Goal: Task Accomplishment & Management: Manage account settings

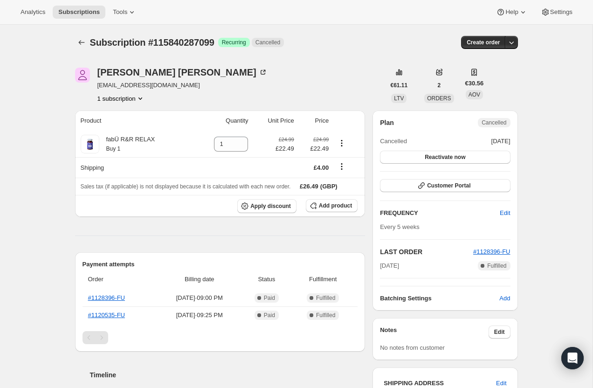
scroll to position [318, 0]
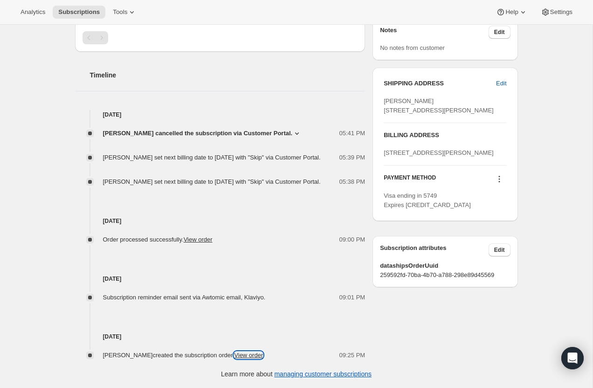
click at [247, 353] on link "View order" at bounding box center [248, 354] width 29 height 7
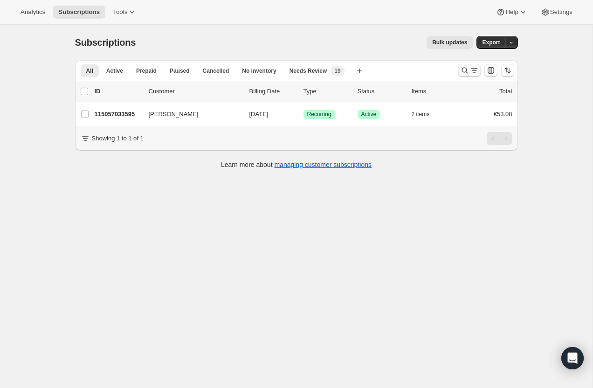
click at [472, 69] on icon "Search and filter results" at bounding box center [474, 68] width 7 height 1
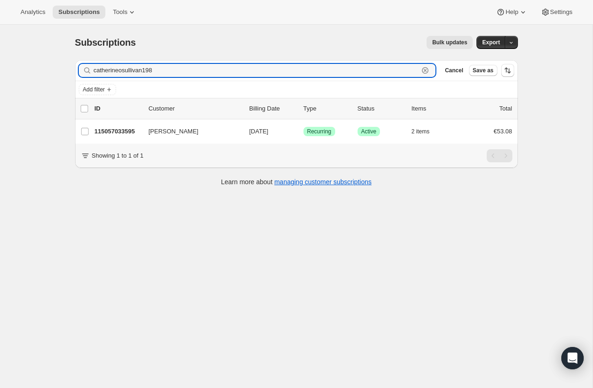
click at [426, 72] on icon "button" at bounding box center [424, 70] width 9 height 9
type input "A"
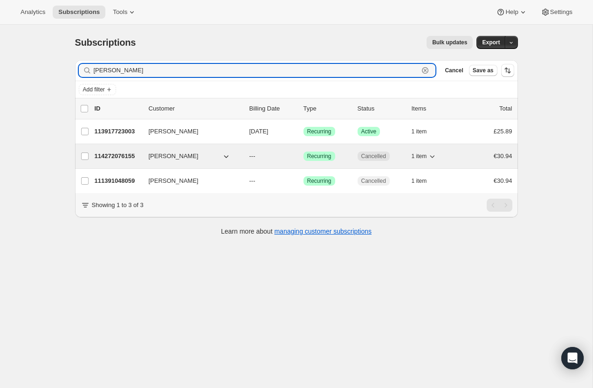
type input "[PERSON_NAME]"
click at [117, 156] on p "114272076155" at bounding box center [118, 156] width 47 height 9
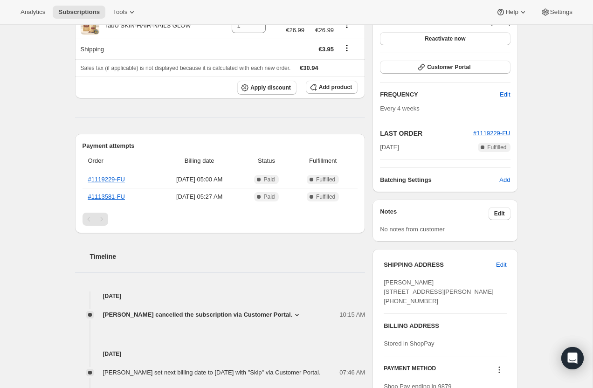
scroll to position [113, 0]
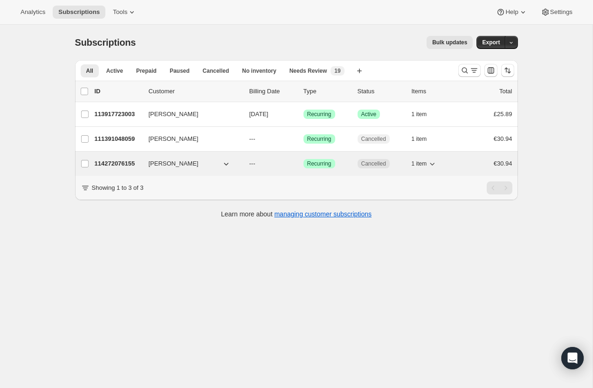
click at [155, 167] on span "Angeline Bradshaw" at bounding box center [174, 163] width 50 height 9
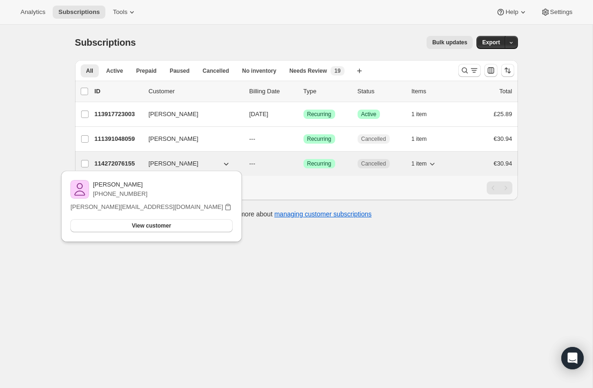
click at [132, 165] on p "114272076155" at bounding box center [118, 163] width 47 height 9
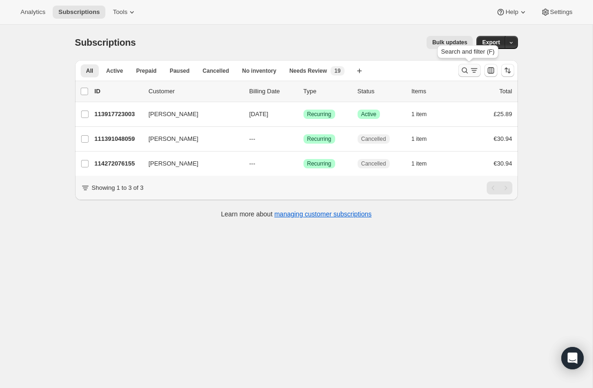
click at [464, 68] on icon "Search and filter results" at bounding box center [465, 71] width 6 height 6
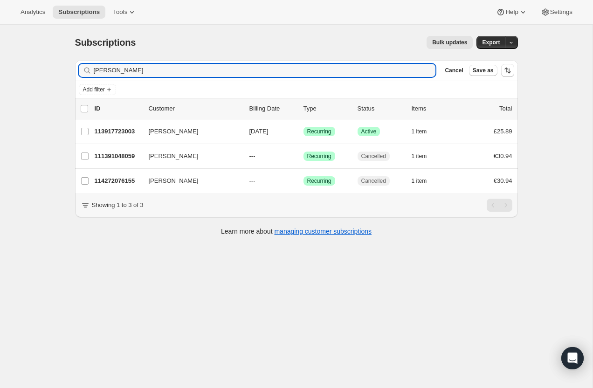
drag, startPoint x: 126, startPoint y: 72, endPoint x: 63, endPoint y: 67, distance: 63.6
click at [63, 67] on div "Subscriptions. This page is ready Subscriptions Bulk updates More actions Bulk …" at bounding box center [296, 219] width 593 height 388
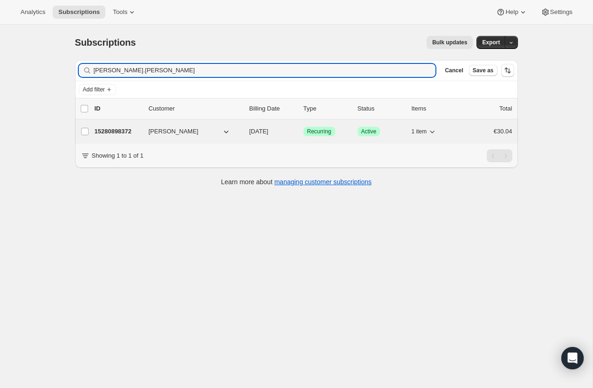
type input "leona.cantwell"
click at [115, 130] on p "15280898372" at bounding box center [118, 131] width 47 height 9
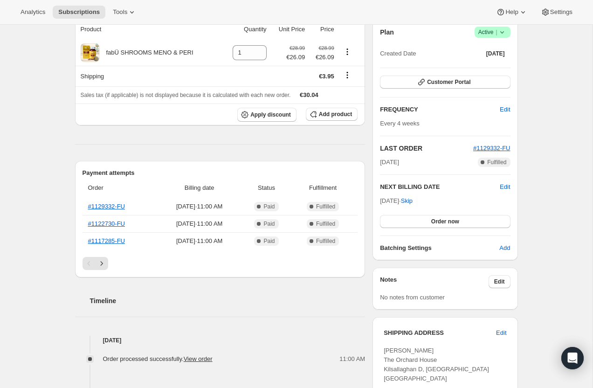
scroll to position [107, 0]
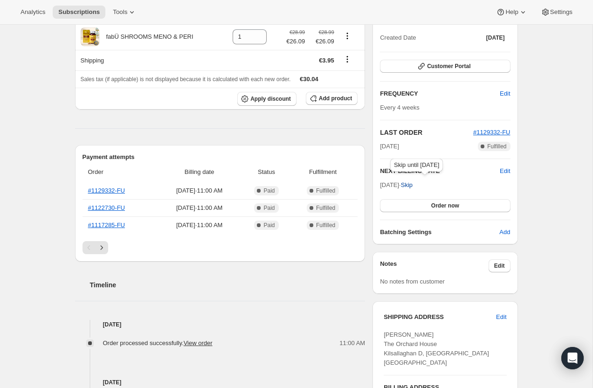
click at [413, 184] on span "Skip" at bounding box center [407, 184] width 12 height 9
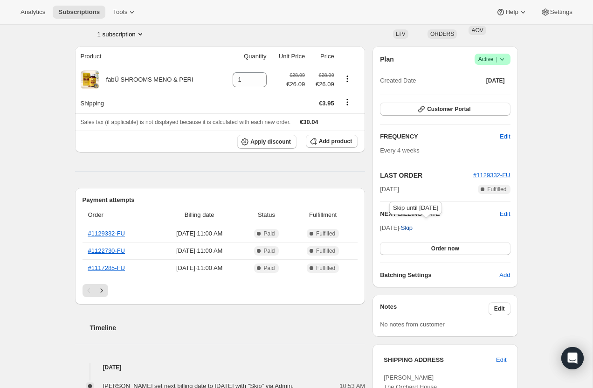
click at [413, 227] on span "Skip" at bounding box center [407, 227] width 12 height 9
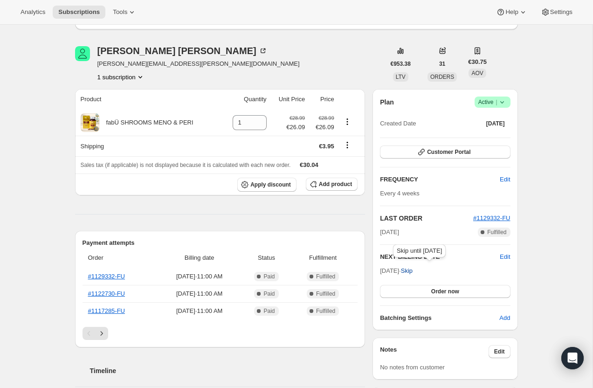
click at [413, 272] on span "Skip" at bounding box center [407, 270] width 12 height 9
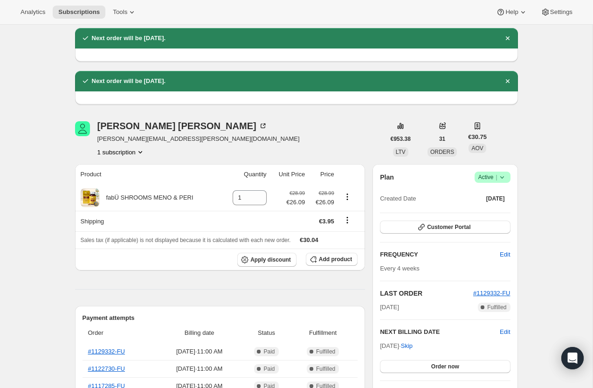
scroll to position [60, 0]
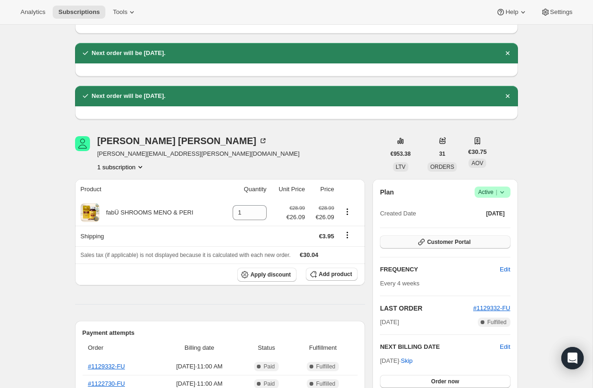
click at [482, 237] on button "Customer Portal" at bounding box center [445, 241] width 130 height 13
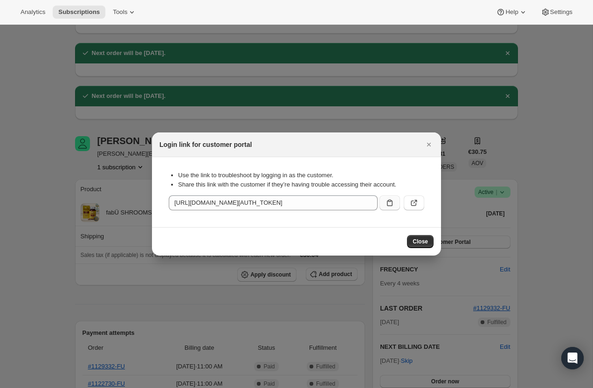
click at [392, 204] on icon ":r14d:" at bounding box center [390, 203] width 6 height 7
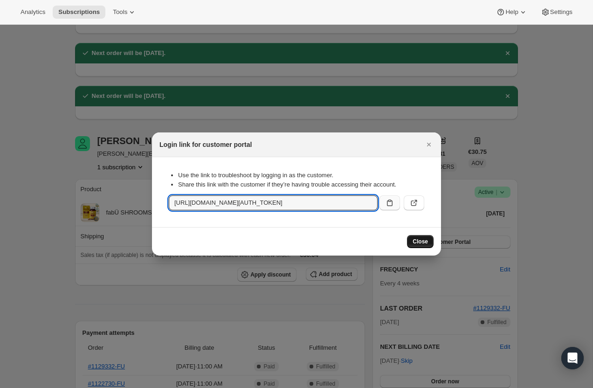
click at [419, 243] on span "Close" at bounding box center [420, 241] width 15 height 7
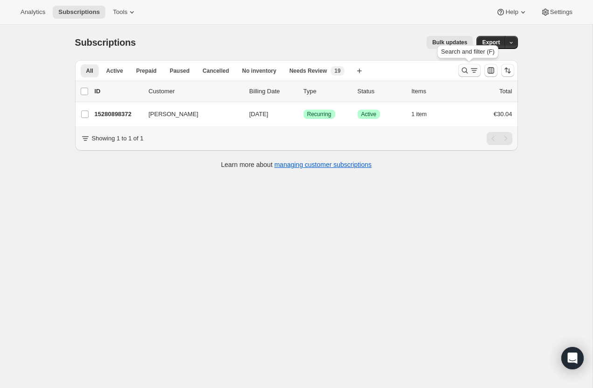
click at [465, 69] on icon "Search and filter results" at bounding box center [464, 70] width 9 height 9
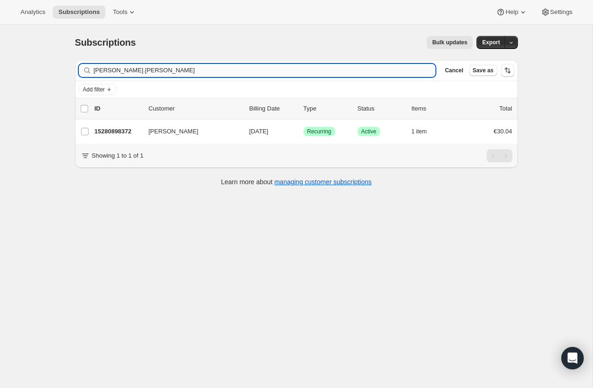
click at [184, 71] on input "leona.cantwell" at bounding box center [265, 70] width 342 height 13
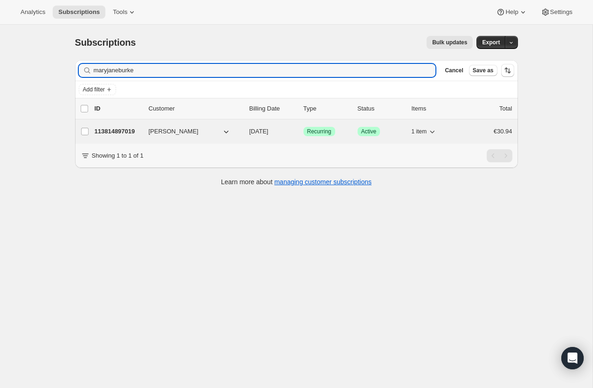
type input "maryjaneburke"
click at [114, 128] on p "113814897019" at bounding box center [118, 131] width 47 height 9
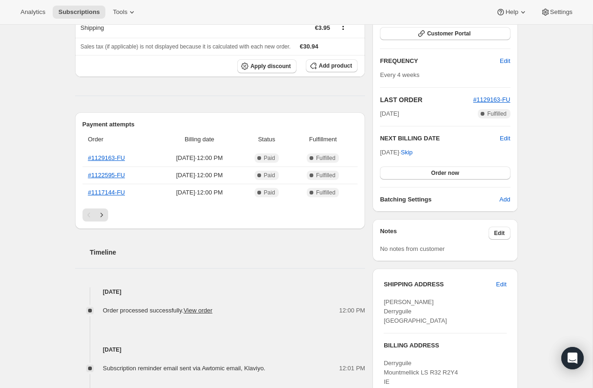
scroll to position [142, 0]
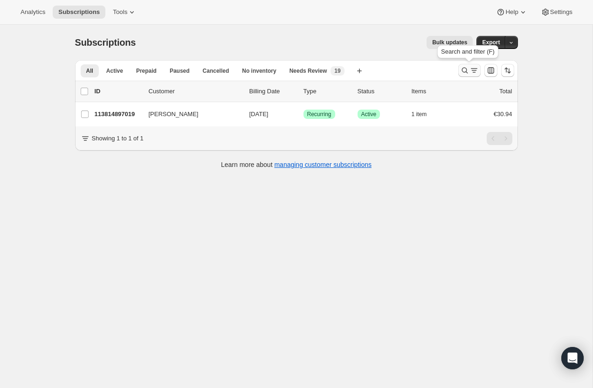
click at [464, 76] on button "Search and filter results" at bounding box center [469, 70] width 22 height 13
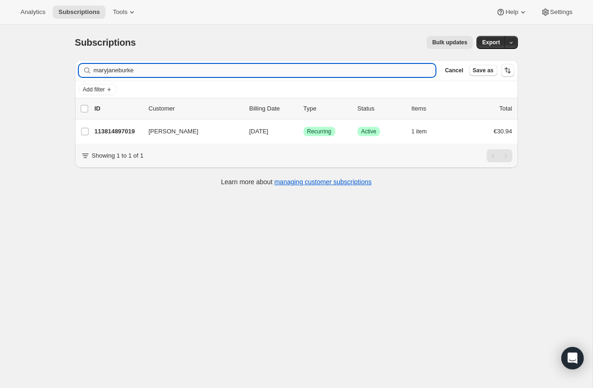
click at [222, 68] on input "maryjaneburke" at bounding box center [265, 70] width 342 height 13
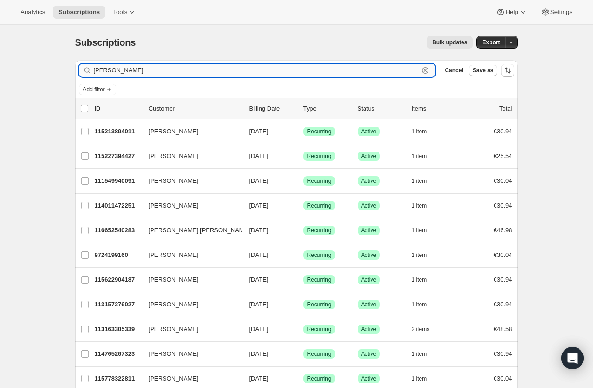
click at [127, 70] on input "catherine o sullivan" at bounding box center [256, 70] width 325 height 13
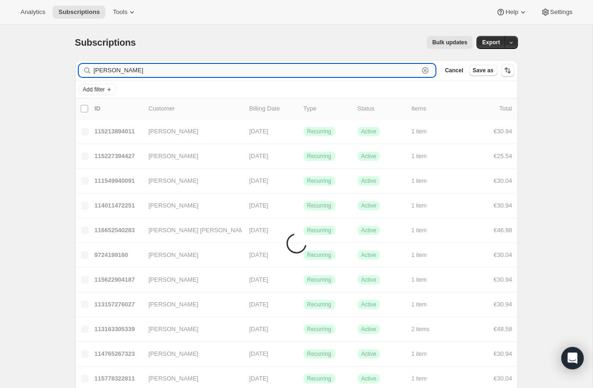
click at [121, 68] on input "catherine osullivan" at bounding box center [256, 70] width 325 height 13
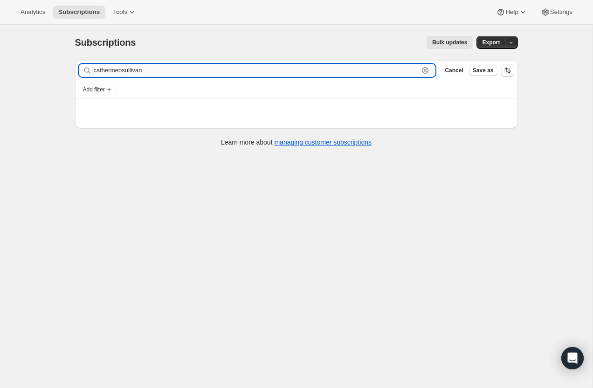
click at [151, 74] on input "catherineosullivan" at bounding box center [256, 70] width 325 height 13
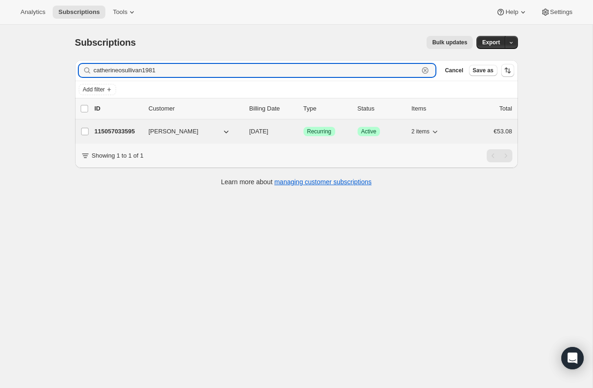
type input "catherineosullivan1981"
click at [124, 131] on p "115057033595" at bounding box center [118, 131] width 47 height 9
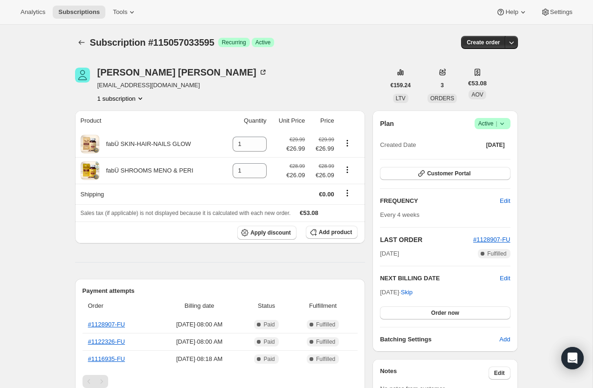
click at [501, 126] on icon at bounding box center [501, 123] width 9 height 9
click at [488, 159] on span "Cancel subscription" at bounding box center [489, 157] width 53 height 7
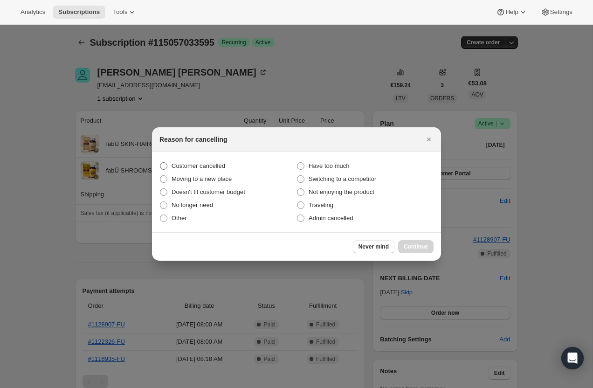
click at [214, 165] on span "Customer cancelled" at bounding box center [199, 165] width 54 height 7
click at [160, 163] on input "Customer cancelled" at bounding box center [160, 162] width 0 height 0
radio input "true"
click at [412, 244] on span "Continue" at bounding box center [416, 246] width 24 height 7
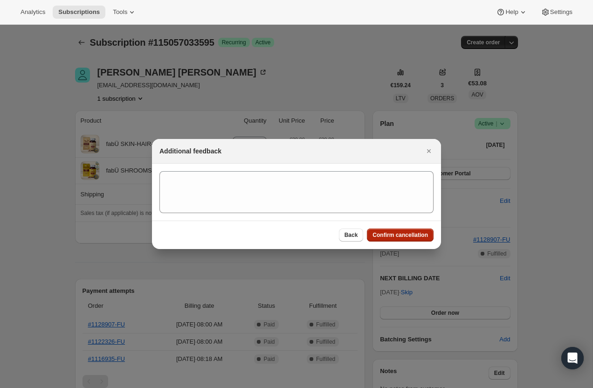
click at [402, 230] on button "Confirm cancellation" at bounding box center [400, 234] width 67 height 13
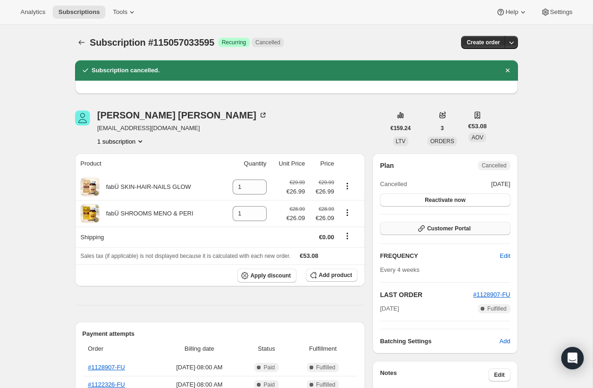
click at [449, 227] on span "Customer Portal" at bounding box center [448, 228] width 43 height 7
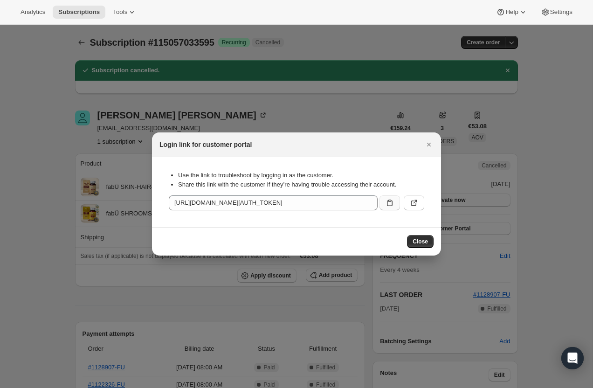
click at [385, 205] on button ":r1p8:" at bounding box center [389, 202] width 21 height 15
click at [386, 201] on icon ":r1p8:" at bounding box center [389, 202] width 9 height 9
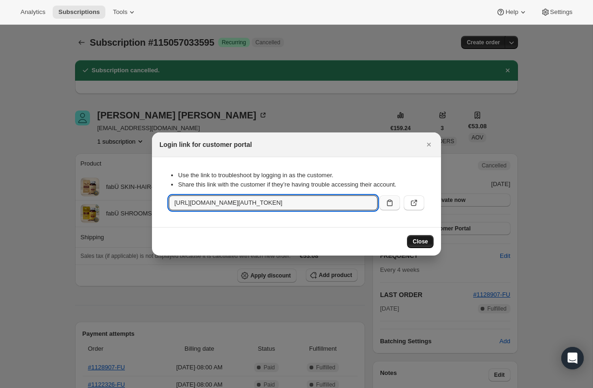
click at [420, 240] on span "Close" at bounding box center [420, 241] width 15 height 7
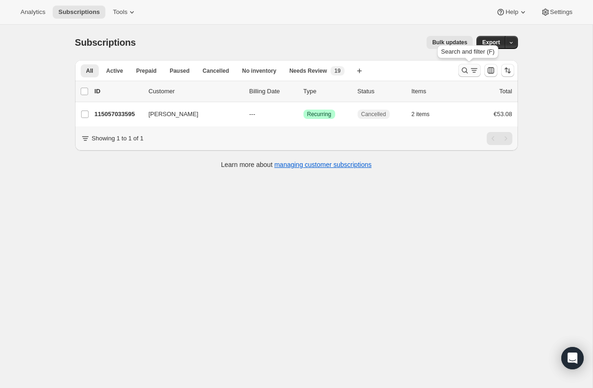
click at [464, 66] on button "Search and filter results" at bounding box center [469, 70] width 22 height 13
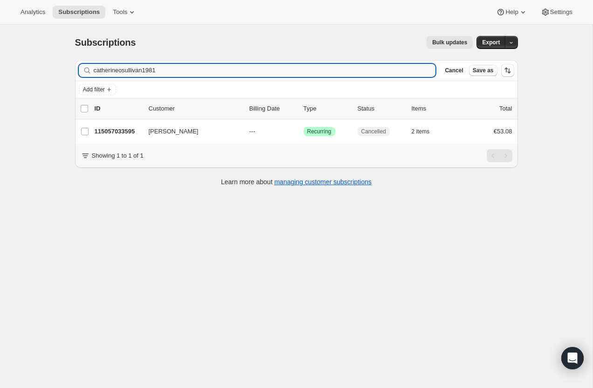
click at [249, 73] on input "catherineosullivan1981" at bounding box center [265, 70] width 342 height 13
type input "MARYJANEBURKE00"
click at [113, 135] on p "113814897019" at bounding box center [118, 131] width 47 height 9
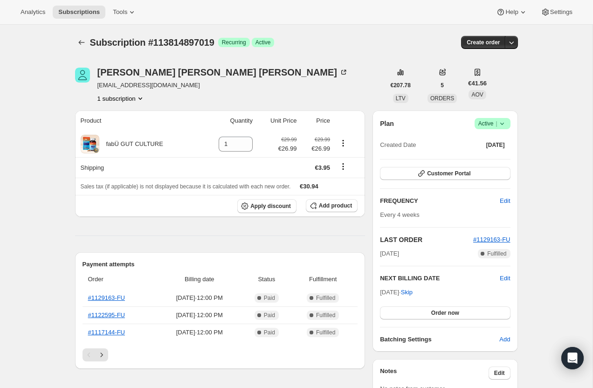
click at [500, 121] on icon at bounding box center [501, 123] width 9 height 9
click at [499, 157] on span "Cancel subscription" at bounding box center [489, 157] width 53 height 7
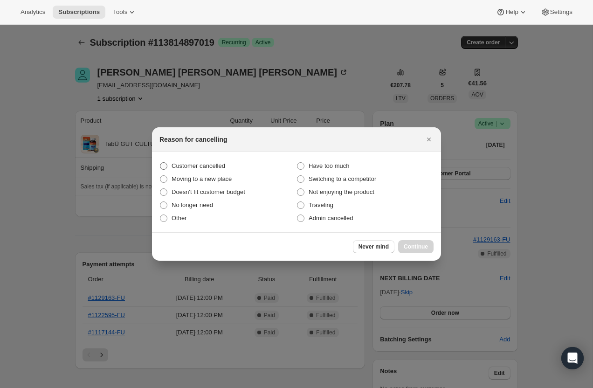
click at [220, 165] on span "Customer cancelled" at bounding box center [199, 165] width 54 height 7
click at [160, 163] on input "Customer cancelled" at bounding box center [160, 162] width 0 height 0
radio input "true"
click at [421, 247] on span "Continue" at bounding box center [416, 246] width 24 height 7
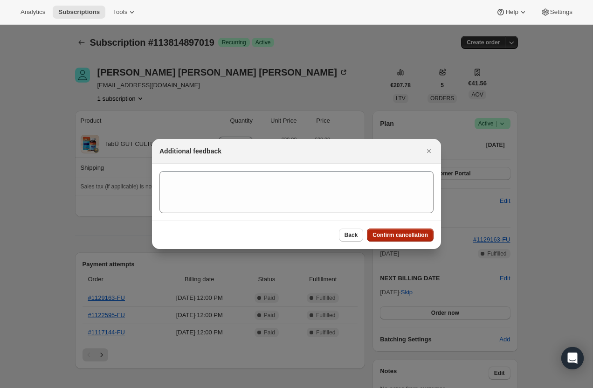
click at [409, 228] on div "Back Confirm cancellation" at bounding box center [296, 235] width 289 height 28
click at [409, 228] on button "Confirm cancellation" at bounding box center [400, 234] width 67 height 13
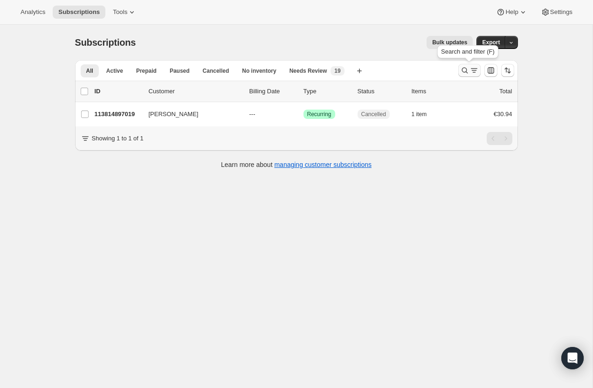
click at [461, 73] on icon "Search and filter results" at bounding box center [464, 70] width 9 height 9
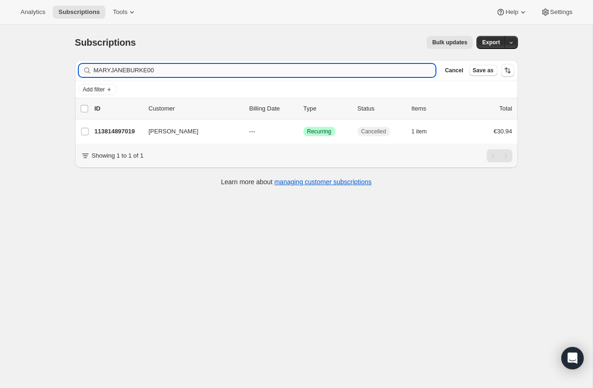
click at [241, 70] on input "MARYJANEBURKE00" at bounding box center [265, 70] width 342 height 13
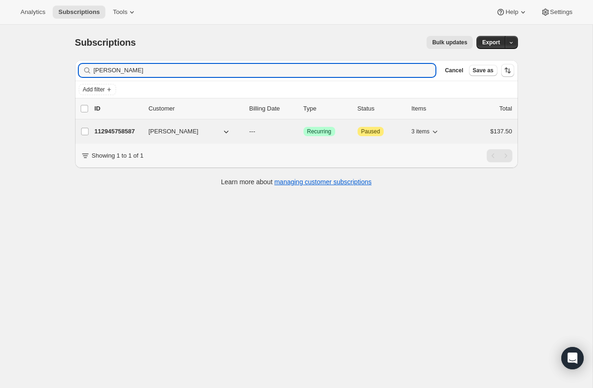
type input "gail yester"
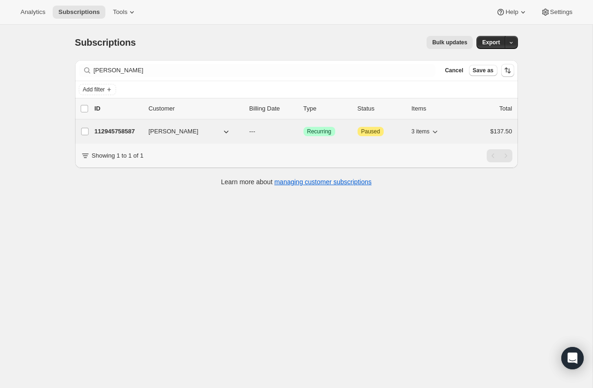
click at [97, 132] on p "112945758587" at bounding box center [118, 131] width 47 height 9
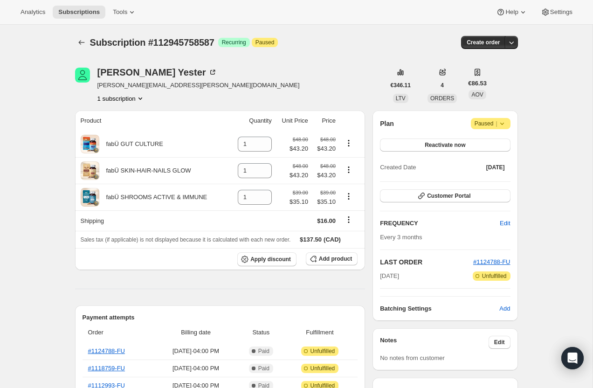
click at [499, 122] on icon at bounding box center [501, 123] width 9 height 9
click at [491, 148] on button "Cancel subscription" at bounding box center [488, 141] width 58 height 15
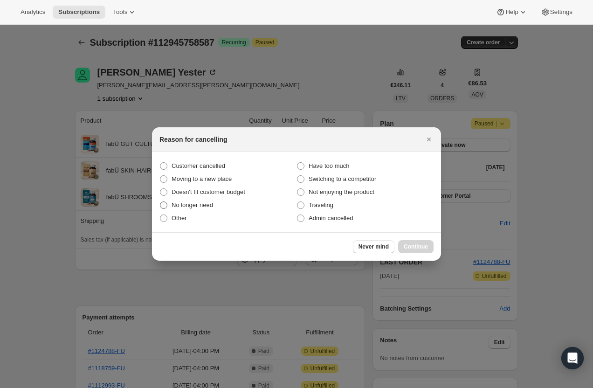
click at [195, 205] on span "No longer need" at bounding box center [192, 204] width 41 height 7
click at [160, 202] on input "No longer need" at bounding box center [160, 201] width 0 height 0
radio input "true"
click at [408, 244] on span "Continue" at bounding box center [416, 246] width 24 height 7
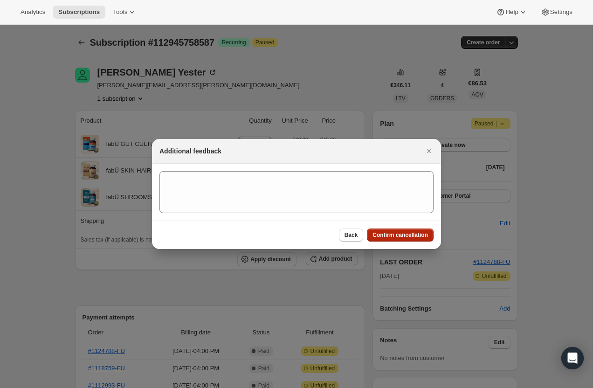
click at [403, 240] on button "Confirm cancellation" at bounding box center [400, 234] width 67 height 13
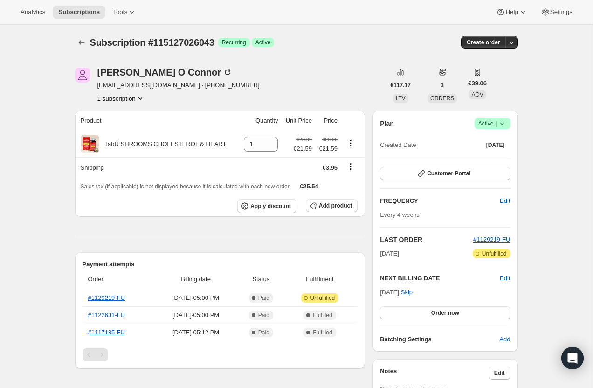
click at [503, 124] on icon at bounding box center [501, 123] width 9 height 9
click at [501, 156] on span "Cancel subscription" at bounding box center [489, 157] width 53 height 7
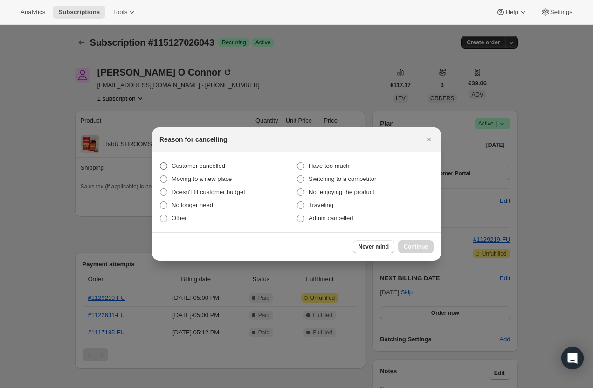
click at [172, 168] on span "Customer cancelled" at bounding box center [199, 165] width 54 height 7
click at [160, 163] on input "Customer cancelled" at bounding box center [160, 162] width 0 height 0
radio input "true"
click at [420, 248] on span "Continue" at bounding box center [416, 246] width 24 height 7
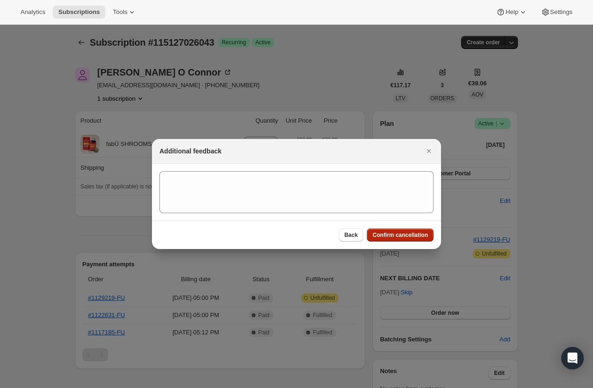
click at [413, 237] on span "Confirm cancellation" at bounding box center [399, 234] width 55 height 7
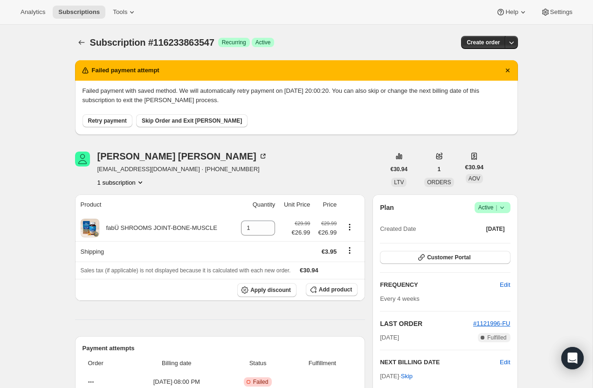
click at [501, 212] on icon at bounding box center [501, 207] width 9 height 9
click at [496, 238] on span "Cancel subscription" at bounding box center [489, 241] width 53 height 7
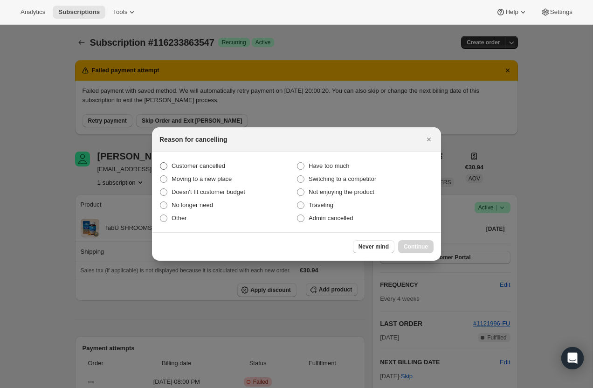
click at [190, 163] on span "Customer cancelled" at bounding box center [199, 165] width 54 height 7
click at [160, 163] on input "Customer cancelled" at bounding box center [160, 162] width 0 height 0
radio input "true"
click at [428, 248] on button "Continue" at bounding box center [415, 246] width 35 height 13
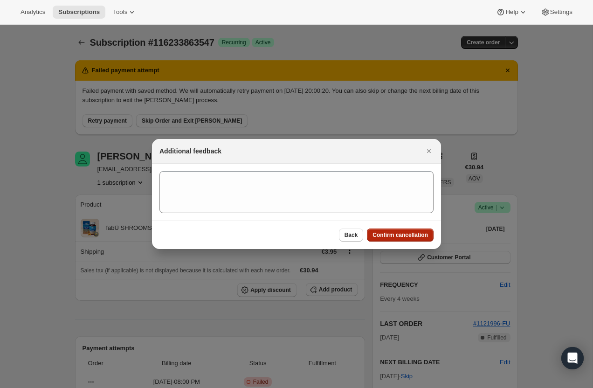
click at [413, 238] on span "Confirm cancellation" at bounding box center [399, 234] width 55 height 7
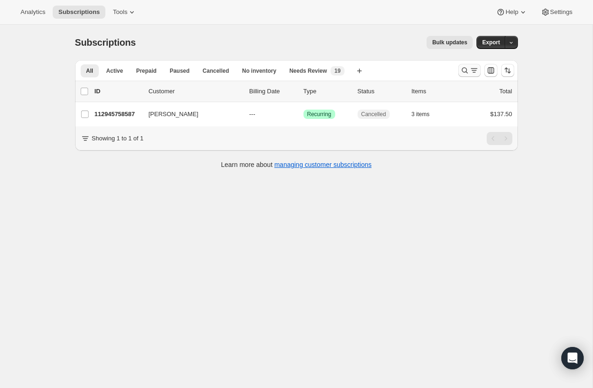
click at [468, 72] on icon "Search and filter results" at bounding box center [464, 70] width 9 height 9
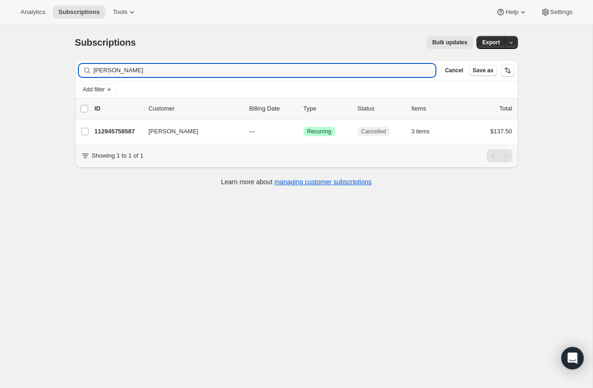
click at [218, 65] on input "gail yester" at bounding box center [265, 70] width 342 height 13
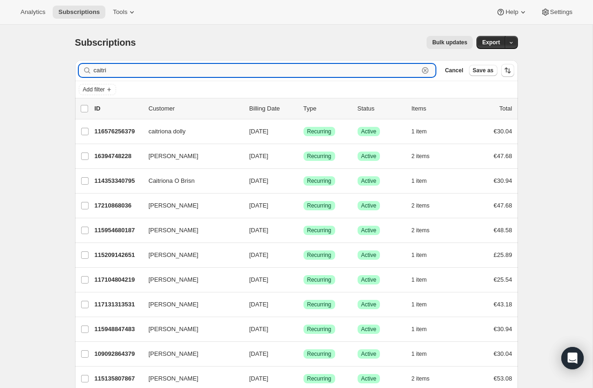
click at [124, 69] on input "caitri" at bounding box center [256, 70] width 325 height 13
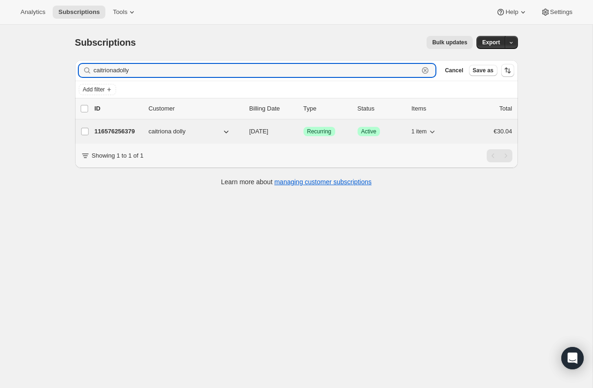
type input "caitrionadolly"
click at [129, 135] on p "116576256379" at bounding box center [118, 131] width 47 height 9
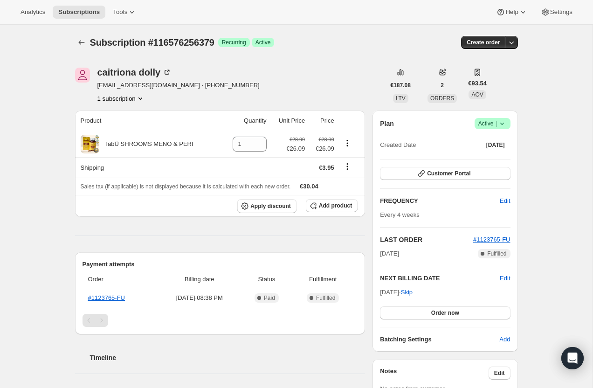
click at [504, 121] on icon at bounding box center [501, 123] width 9 height 9
click at [491, 158] on span "Cancel subscription" at bounding box center [489, 157] width 53 height 7
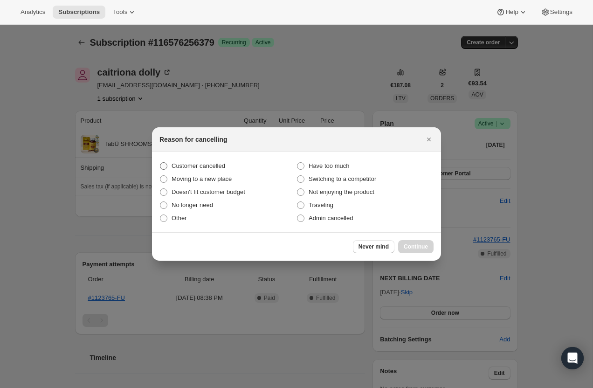
click at [214, 164] on span "Customer cancelled" at bounding box center [199, 165] width 54 height 7
click at [160, 163] on input "Customer cancelled" at bounding box center [160, 162] width 0 height 0
radio input "true"
click at [411, 249] on span "Continue" at bounding box center [416, 246] width 24 height 7
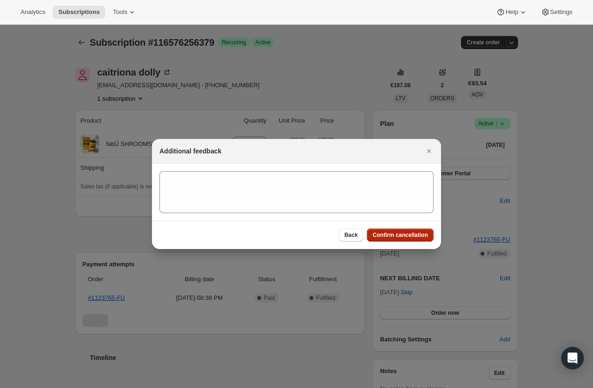
click at [401, 235] on span "Confirm cancellation" at bounding box center [399, 234] width 55 height 7
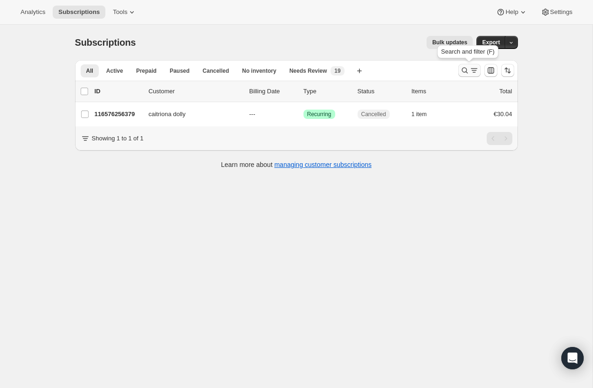
click at [468, 72] on icon "Search and filter results" at bounding box center [464, 70] width 9 height 9
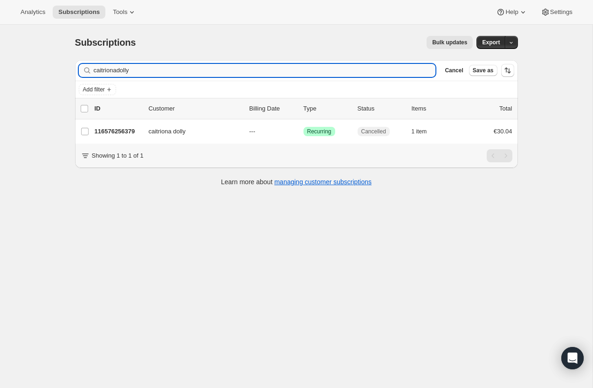
click at [277, 73] on input "caitrionadolly" at bounding box center [265, 70] width 342 height 13
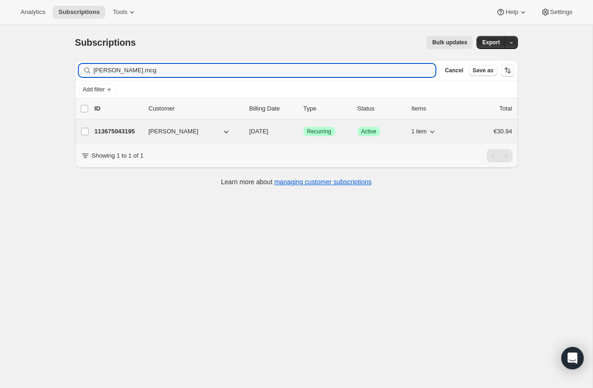
type input "barry.mcg"
click at [112, 130] on p "113675043195" at bounding box center [118, 131] width 47 height 9
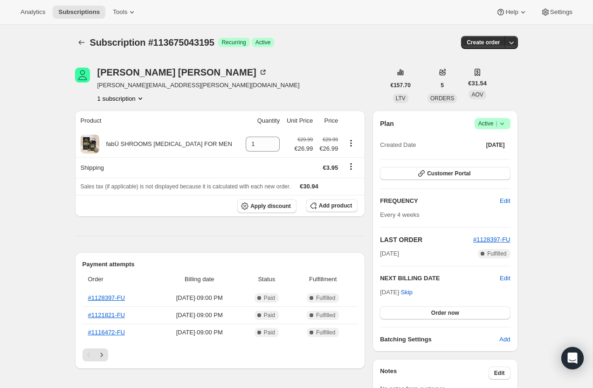
click at [503, 124] on icon at bounding box center [501, 123] width 9 height 9
click at [504, 156] on span "Cancel subscription" at bounding box center [489, 157] width 53 height 7
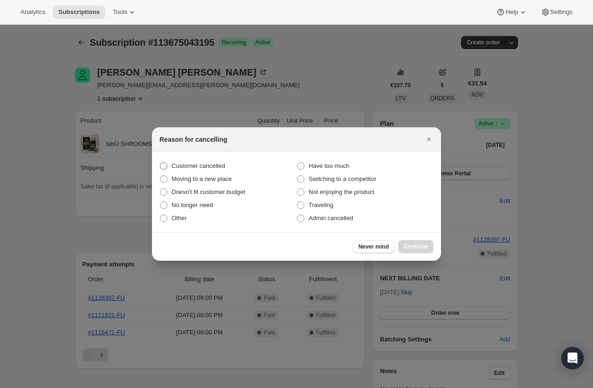
click at [210, 166] on span "Customer cancelled" at bounding box center [199, 165] width 54 height 7
click at [160, 163] on input "Customer cancelled" at bounding box center [160, 162] width 0 height 0
radio input "true"
click at [416, 251] on button "Continue" at bounding box center [415, 246] width 35 height 13
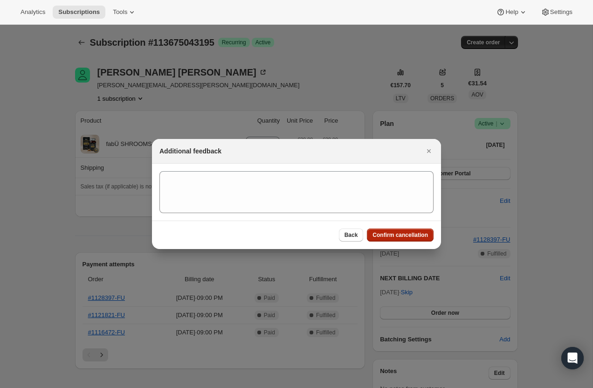
click at [411, 237] on span "Confirm cancellation" at bounding box center [399, 234] width 55 height 7
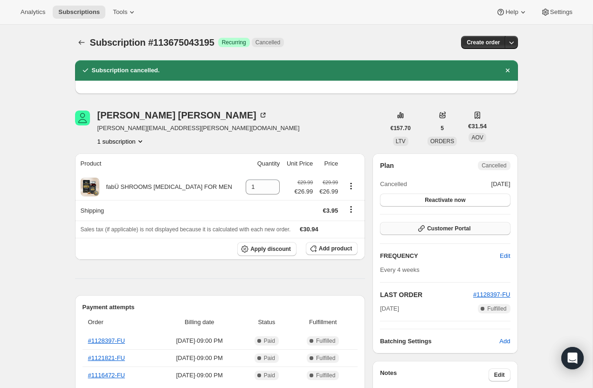
click at [444, 226] on span "Customer Portal" at bounding box center [448, 228] width 43 height 7
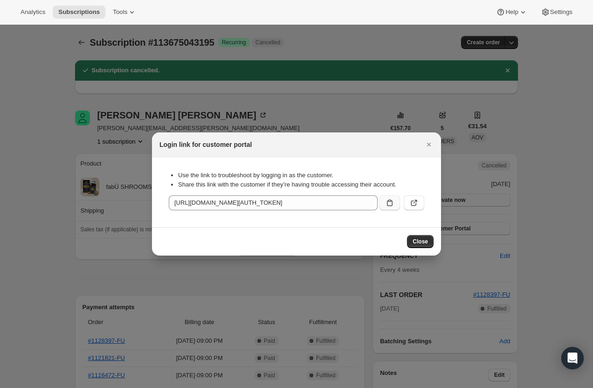
click at [392, 202] on icon ":ri8:" at bounding box center [390, 203] width 6 height 7
click at [427, 244] on span "Close" at bounding box center [420, 241] width 15 height 7
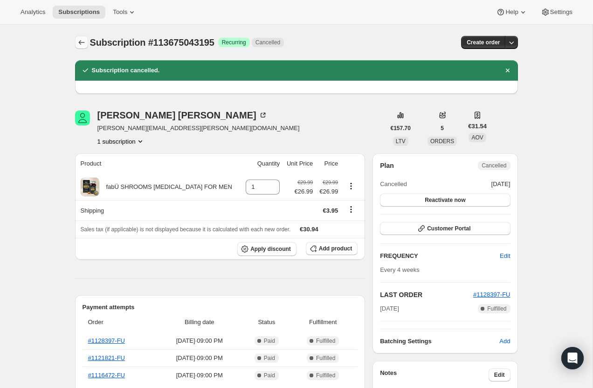
click at [79, 38] on icon "Subscriptions" at bounding box center [81, 42] width 9 height 9
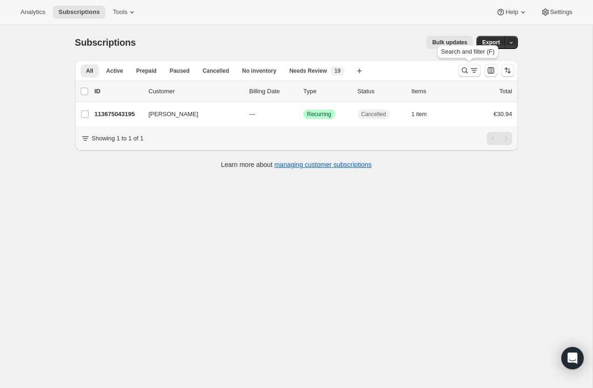
click at [460, 71] on icon "Search and filter results" at bounding box center [464, 70] width 9 height 9
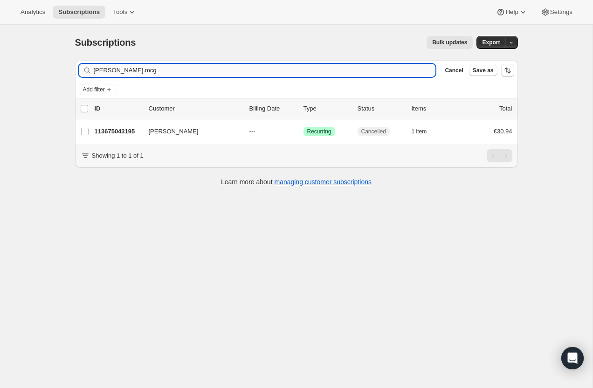
click at [223, 67] on input "barry.mcg" at bounding box center [265, 70] width 342 height 13
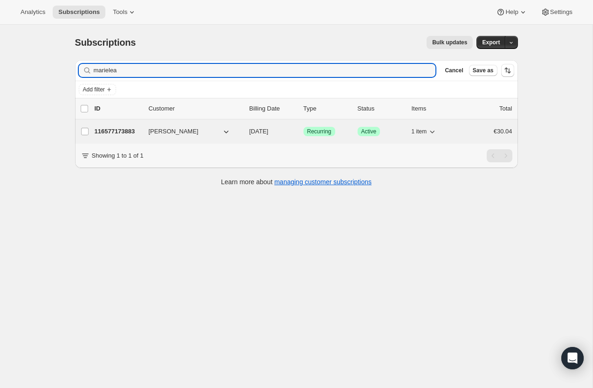
type input "marielea"
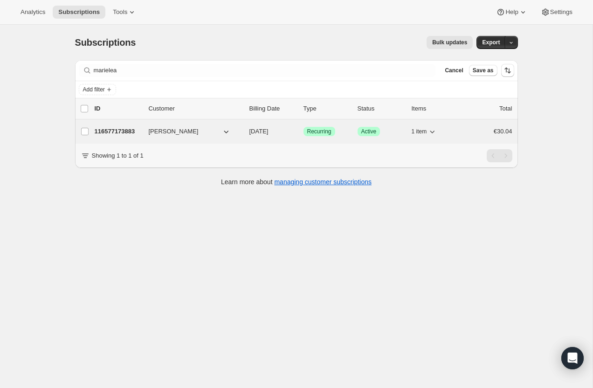
click at [118, 130] on p "116577173883" at bounding box center [118, 131] width 47 height 9
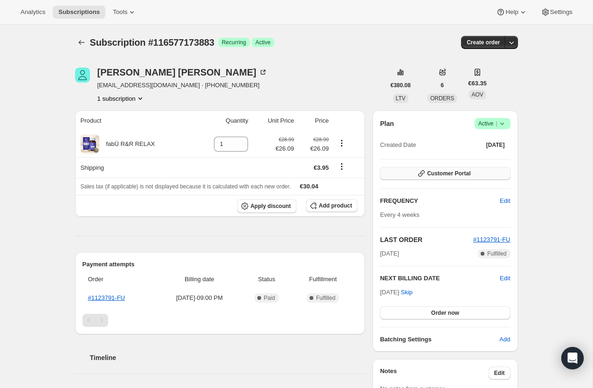
click at [424, 172] on icon "button" at bounding box center [421, 173] width 9 height 9
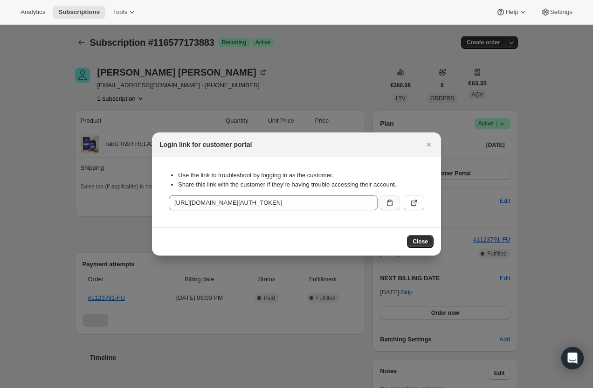
click at [390, 206] on icon ":rvi:" at bounding box center [389, 202] width 9 height 9
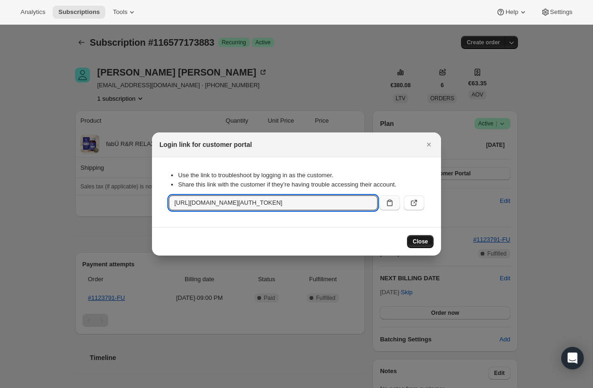
click at [432, 240] on button "Close" at bounding box center [420, 241] width 27 height 13
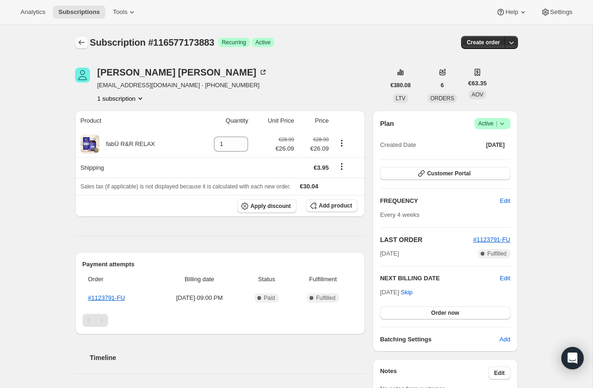
click at [81, 43] on icon "Subscriptions" at bounding box center [81, 42] width 9 height 9
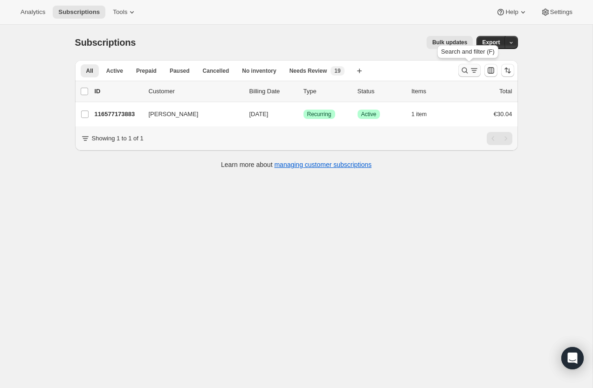
click at [469, 65] on button "Search and filter results" at bounding box center [469, 70] width 22 height 13
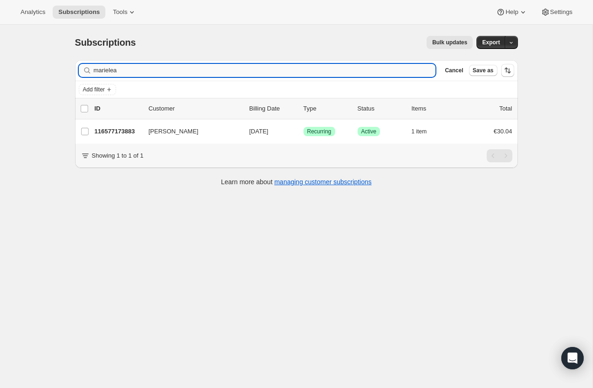
click at [230, 72] on input "marielea" at bounding box center [265, 70] width 342 height 13
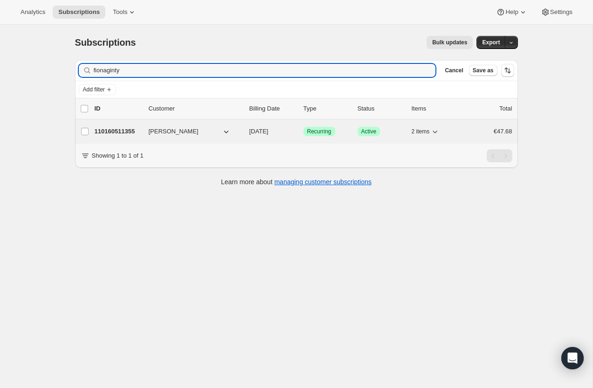
type input "fionaginty"
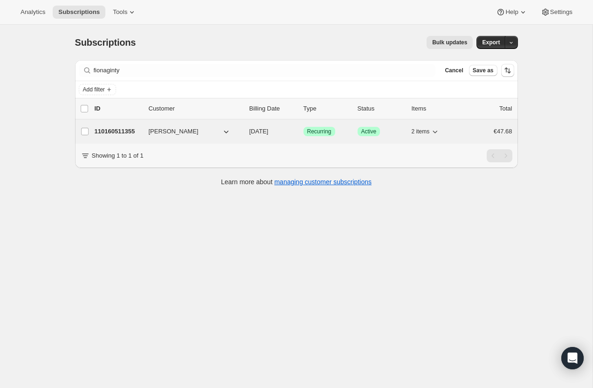
click at [130, 133] on p "110160511355" at bounding box center [118, 131] width 47 height 9
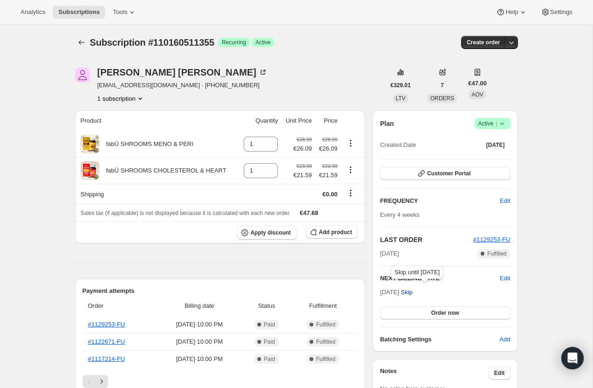
click at [413, 291] on span "Skip" at bounding box center [407, 292] width 12 height 9
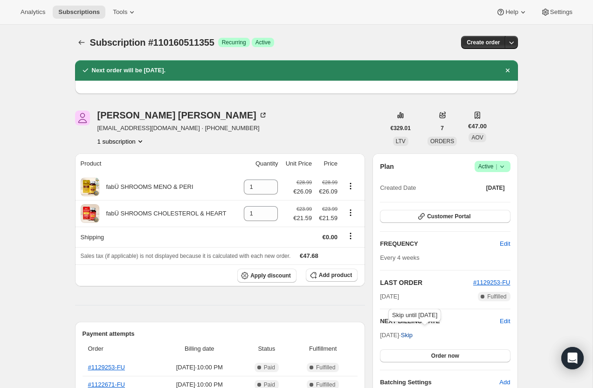
click at [413, 338] on span "Skip" at bounding box center [407, 335] width 12 height 9
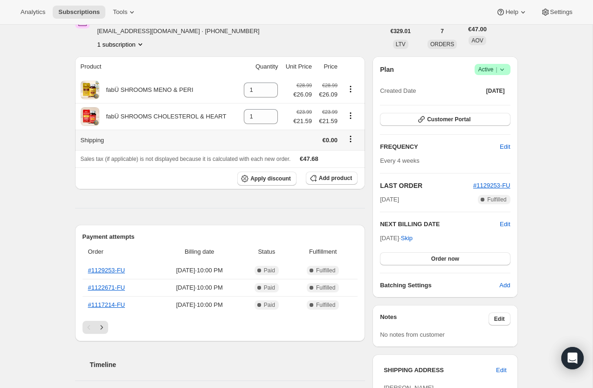
scroll to position [141, 0]
click at [454, 116] on span "Customer Portal" at bounding box center [448, 118] width 43 height 7
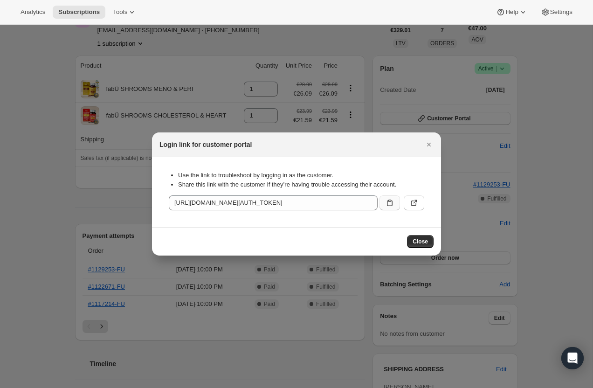
click at [388, 202] on icon ":r19h:" at bounding box center [389, 202] width 9 height 9
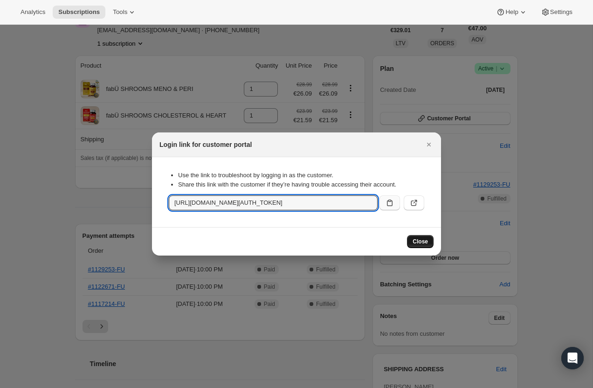
click at [422, 244] on span "Close" at bounding box center [420, 241] width 15 height 7
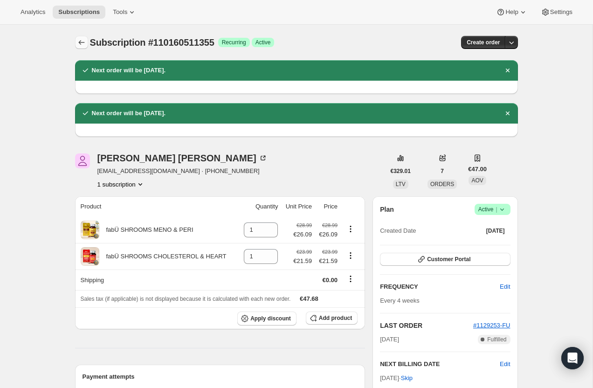
click at [85, 41] on icon "Subscriptions" at bounding box center [81, 42] width 9 height 9
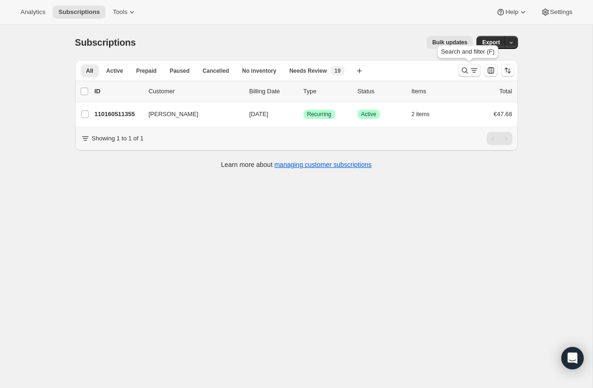
click at [470, 69] on icon "Search and filter results" at bounding box center [473, 70] width 9 height 9
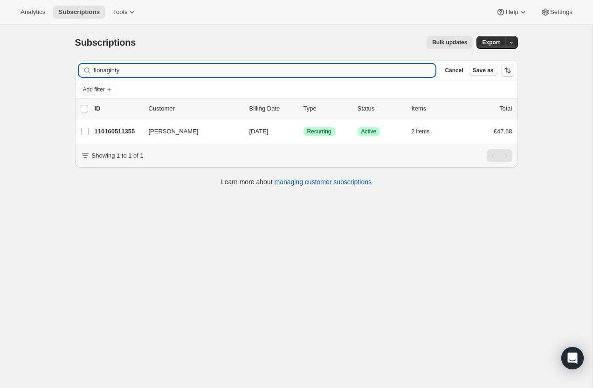
click at [264, 69] on input "fionaginty" at bounding box center [265, 70] width 342 height 13
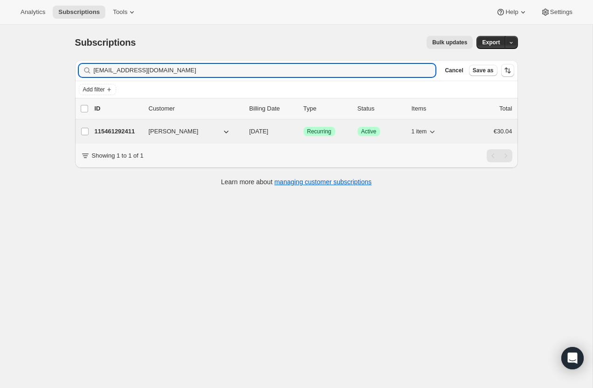
type input "patricia_kennealy@yahoo.com"
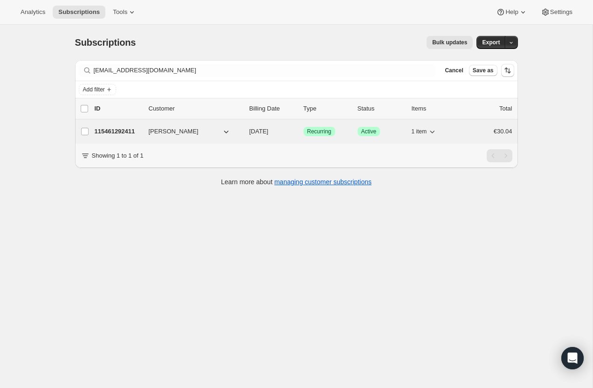
click at [129, 133] on p "115461292411" at bounding box center [118, 131] width 47 height 9
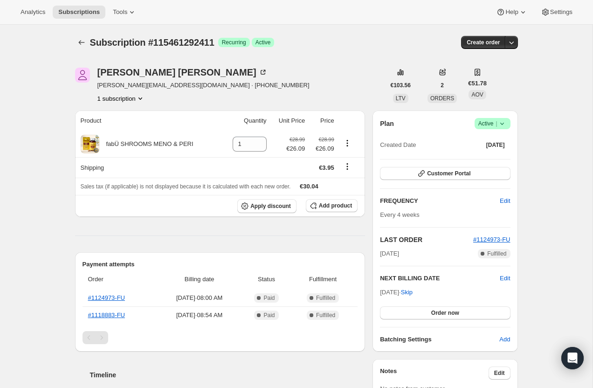
click at [503, 129] on div "Plan Success Active | Created Date Jul 21, 2025" at bounding box center [445, 135] width 130 height 34
click at [503, 126] on icon at bounding box center [501, 123] width 9 height 9
click at [495, 143] on span "Pause subscription" at bounding box center [488, 141] width 51 height 7
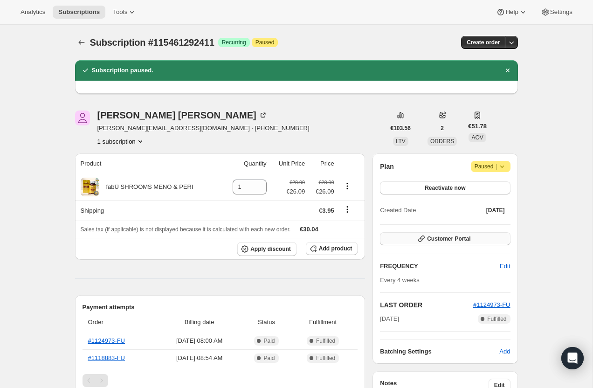
click at [457, 234] on button "Customer Portal" at bounding box center [445, 238] width 130 height 13
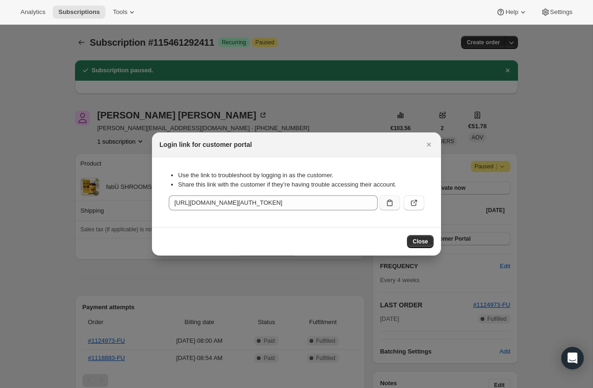
click at [388, 201] on icon ":r1g0:" at bounding box center [389, 202] width 9 height 9
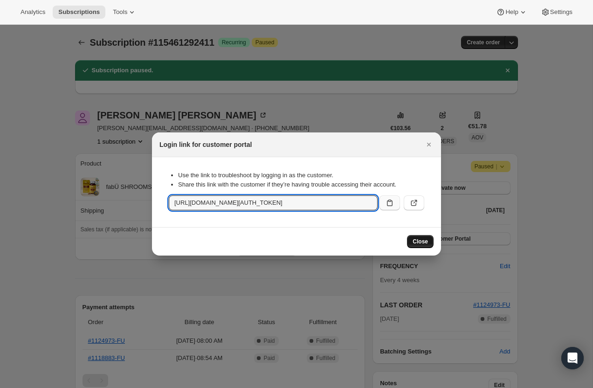
click at [414, 240] on span "Close" at bounding box center [420, 241] width 15 height 7
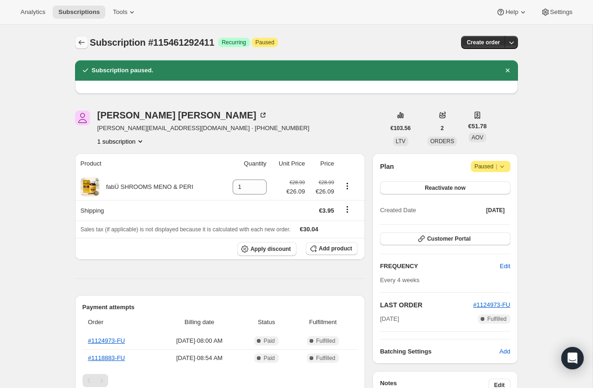
click at [84, 43] on icon "Subscriptions" at bounding box center [81, 42] width 9 height 9
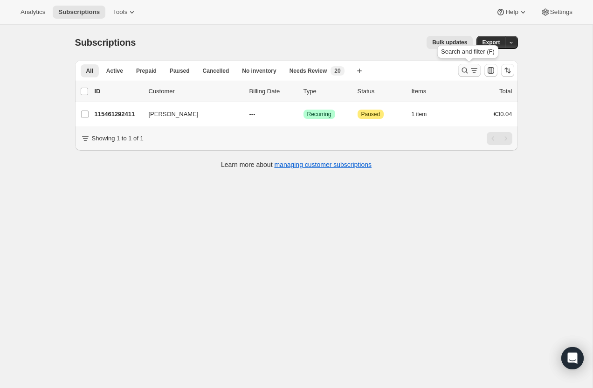
click at [464, 72] on icon "Search and filter results" at bounding box center [464, 70] width 9 height 9
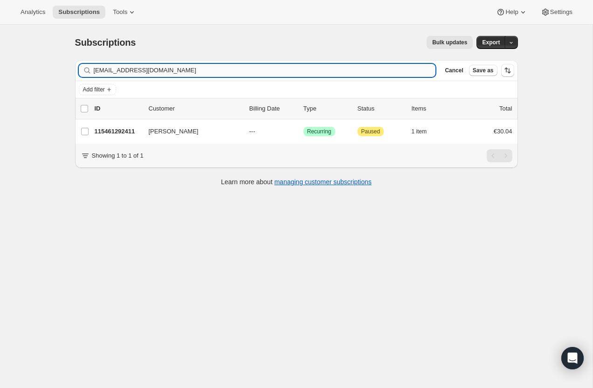
click at [222, 71] on input "patricia_kennealy@yahoo.com" at bounding box center [265, 70] width 342 height 13
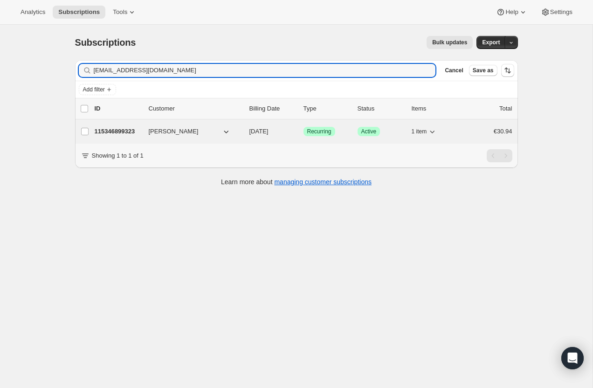
type input "nathalielawlor@yahoo.ie"
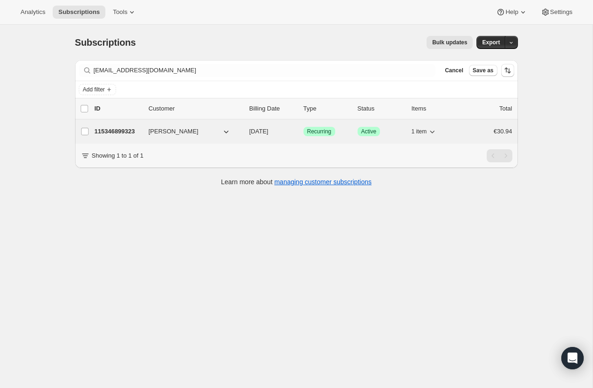
click at [122, 131] on p "115346899323" at bounding box center [118, 131] width 47 height 9
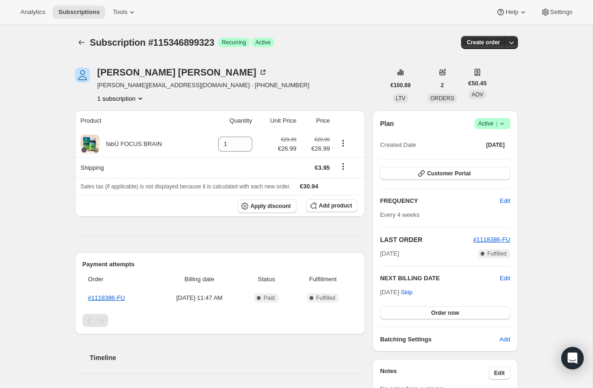
click at [499, 128] on span "Success Active |" at bounding box center [493, 123] width 36 height 11
click at [492, 158] on span "Cancel subscription" at bounding box center [489, 157] width 53 height 7
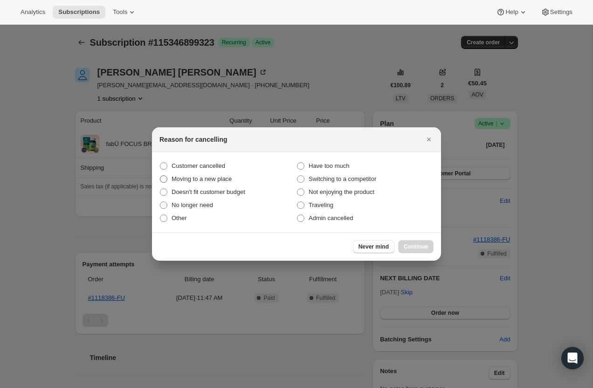
click at [208, 177] on span "Moving to a new place" at bounding box center [202, 178] width 60 height 7
click at [160, 176] on input "Moving to a new place" at bounding box center [160, 175] width 0 height 0
radio input "true"
click at [411, 241] on button "Continue" at bounding box center [415, 246] width 35 height 13
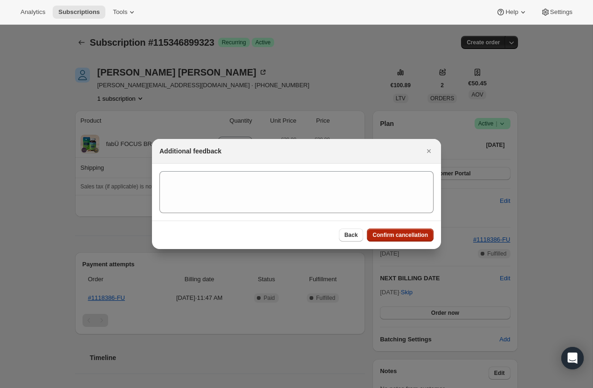
click at [406, 234] on span "Confirm cancellation" at bounding box center [399, 234] width 55 height 7
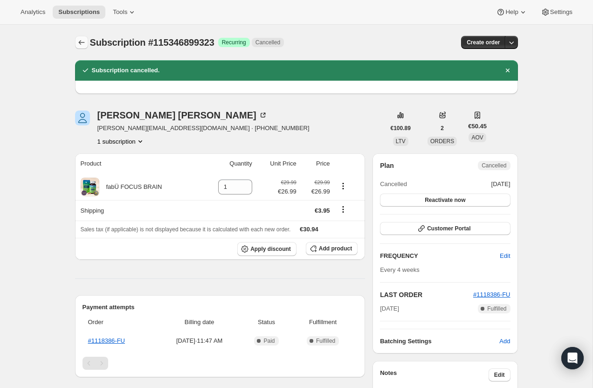
click at [79, 41] on icon "Subscriptions" at bounding box center [81, 42] width 9 height 9
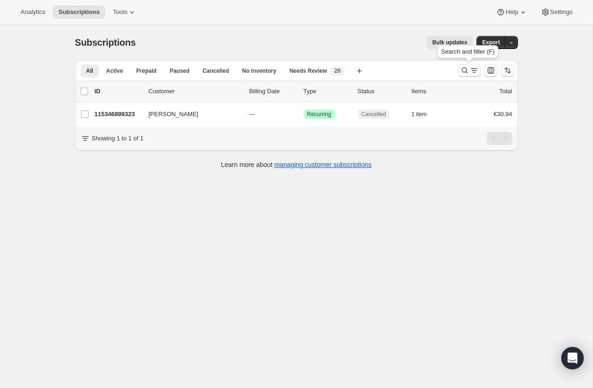
click at [467, 74] on icon "Search and filter results" at bounding box center [464, 70] width 9 height 9
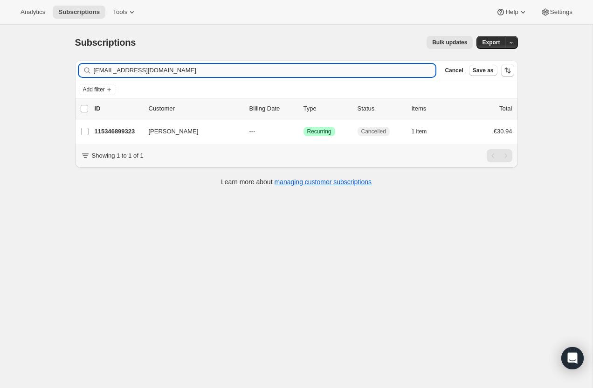
click at [159, 67] on input "nathalielawlor@yahoo.ie" at bounding box center [265, 70] width 342 height 13
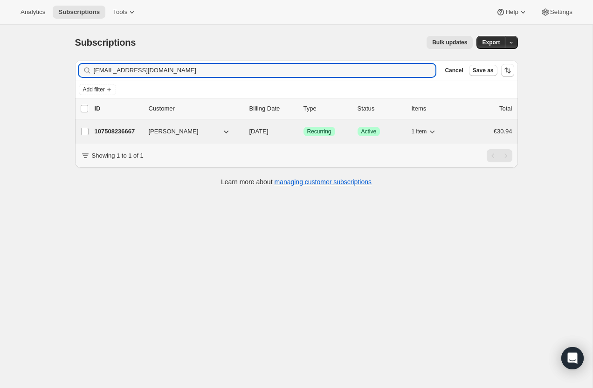
type input "Annacouch4@gmail.com"
click at [117, 131] on p "107508236667" at bounding box center [118, 131] width 47 height 9
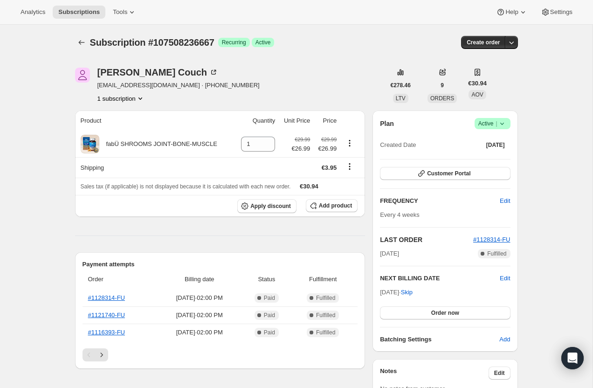
click at [500, 123] on icon at bounding box center [502, 124] width 4 height 2
click at [493, 142] on span "Pause subscription" at bounding box center [488, 141] width 51 height 7
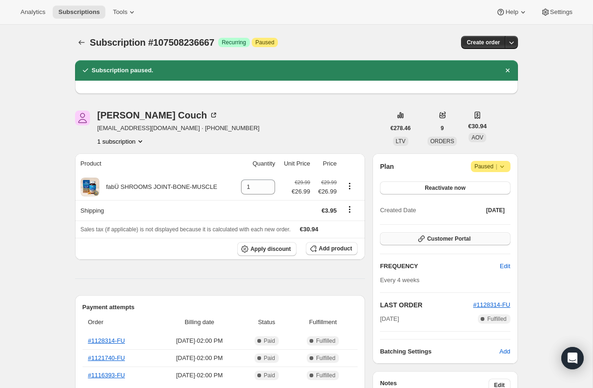
click at [447, 238] on span "Customer Portal" at bounding box center [448, 238] width 43 height 7
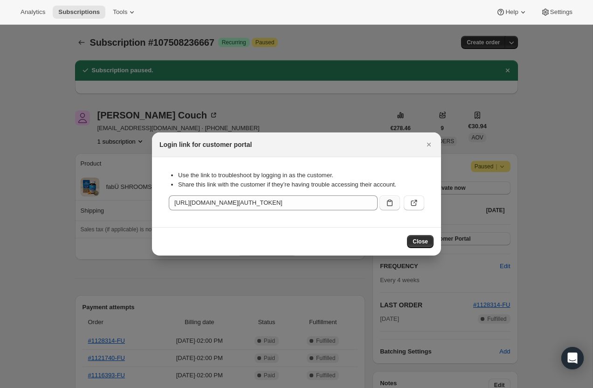
click at [386, 201] on icon ":r1sp:" at bounding box center [389, 202] width 9 height 9
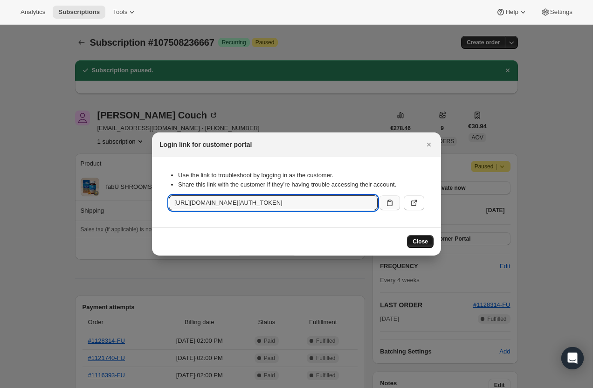
click at [423, 240] on span "Close" at bounding box center [420, 241] width 15 height 7
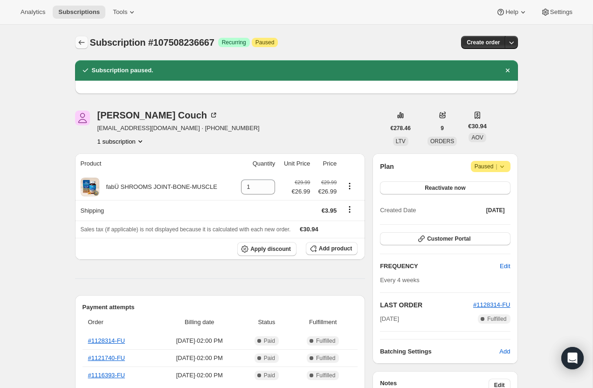
click at [79, 44] on icon "Subscriptions" at bounding box center [81, 42] width 9 height 9
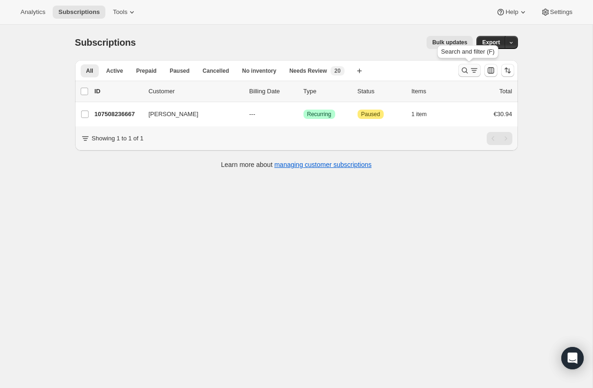
click at [472, 66] on icon "Search and filter results" at bounding box center [473, 70] width 9 height 9
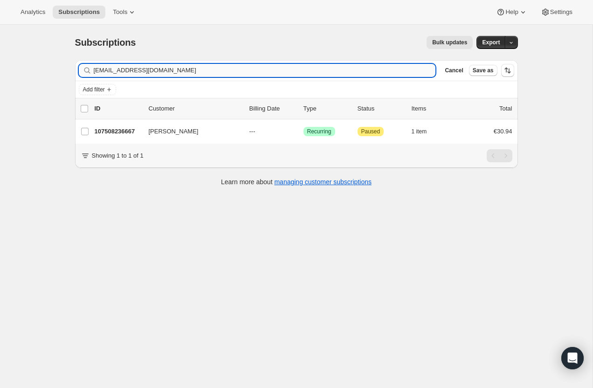
click at [240, 66] on input "Annacouch4@gmail.com" at bounding box center [265, 70] width 342 height 13
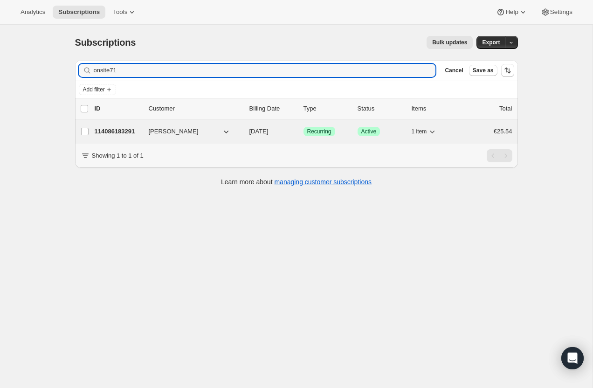
type input "onsite71"
click at [126, 131] on p "114086183291" at bounding box center [118, 131] width 47 height 9
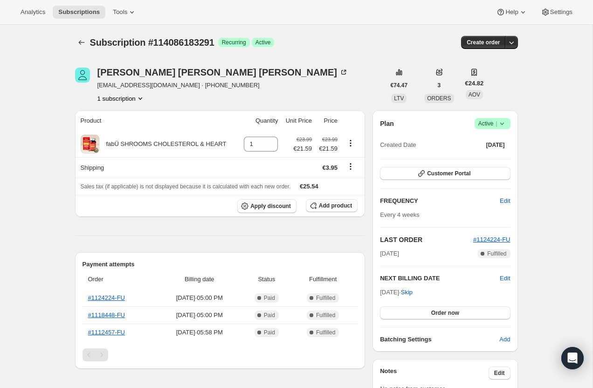
click at [501, 124] on icon at bounding box center [502, 124] width 4 height 2
click at [494, 153] on span "Cancel subscription" at bounding box center [489, 157] width 53 height 9
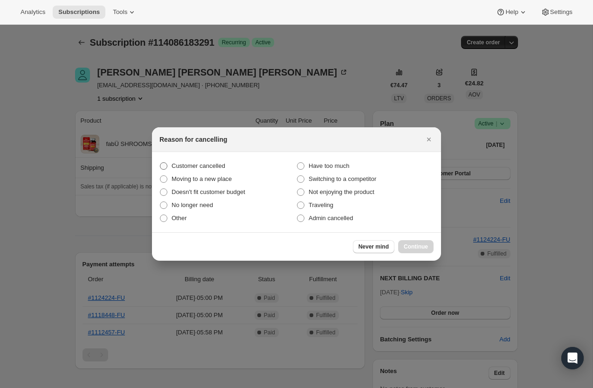
click at [216, 165] on span "Customer cancelled" at bounding box center [199, 165] width 54 height 7
click at [160, 163] on input "Customer cancelled" at bounding box center [160, 162] width 0 height 0
radio input "true"
click at [418, 244] on span "Continue" at bounding box center [416, 246] width 24 height 7
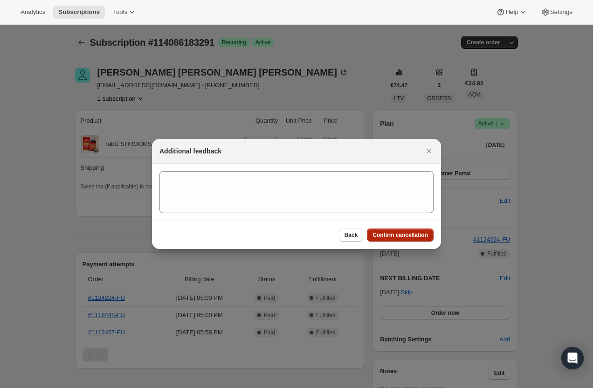
click at [416, 233] on span "Confirm cancellation" at bounding box center [399, 234] width 55 height 7
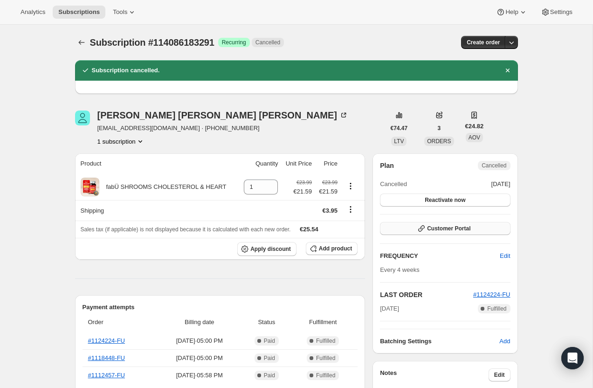
click at [429, 227] on span "Customer Portal" at bounding box center [448, 228] width 43 height 7
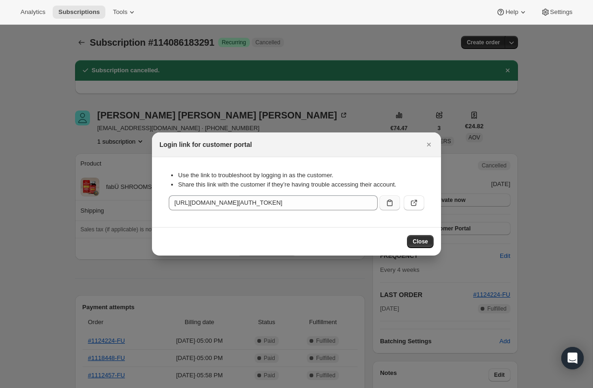
click at [385, 199] on button ":r23c:" at bounding box center [389, 202] width 21 height 15
click at [392, 203] on icon ":r23c:" at bounding box center [390, 203] width 6 height 7
click at [426, 144] on icon "Close" at bounding box center [428, 144] width 9 height 9
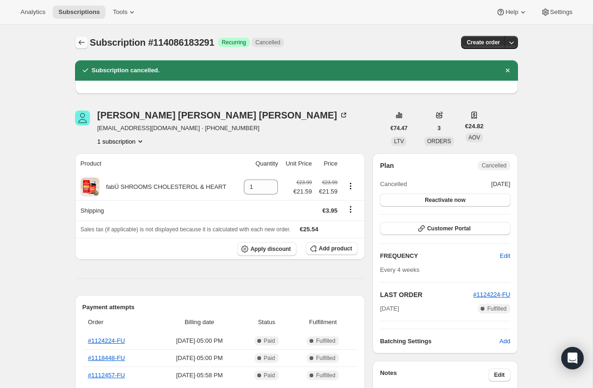
click at [80, 42] on icon "Subscriptions" at bounding box center [81, 42] width 6 height 5
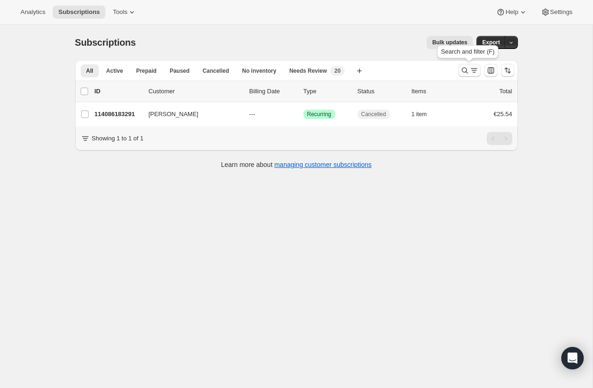
click at [458, 73] on button "Search and filter results" at bounding box center [469, 70] width 22 height 13
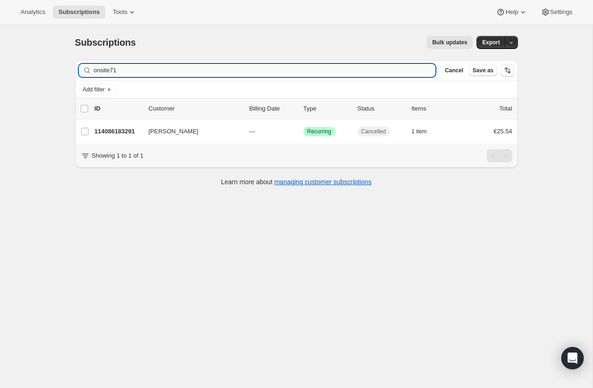
click at [255, 72] on input "onsite71" at bounding box center [265, 70] width 342 height 13
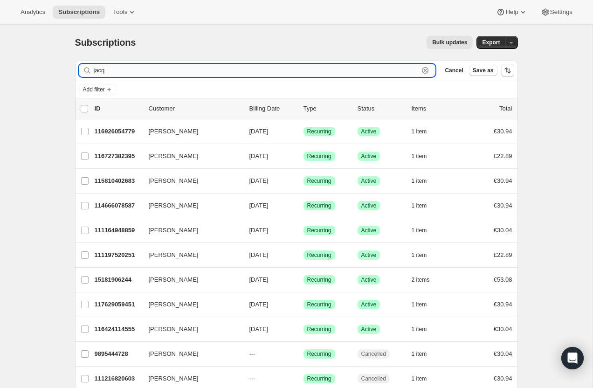
click at [113, 69] on input "jacq" at bounding box center [256, 70] width 325 height 13
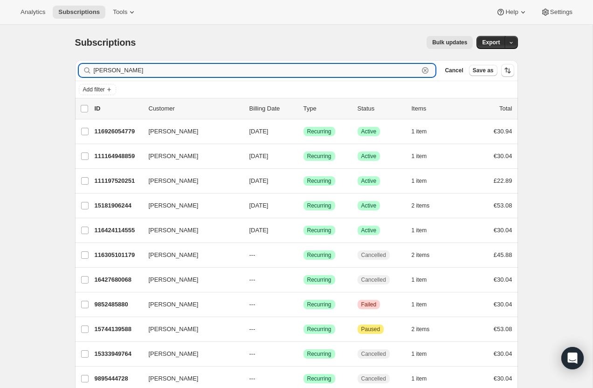
click at [138, 72] on input "jacqueline" at bounding box center [256, 70] width 325 height 13
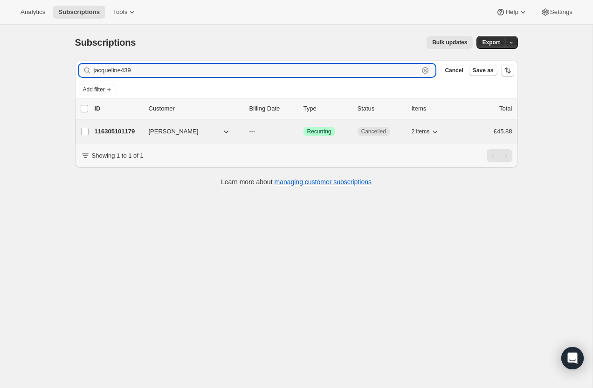
type input "jacqueline439"
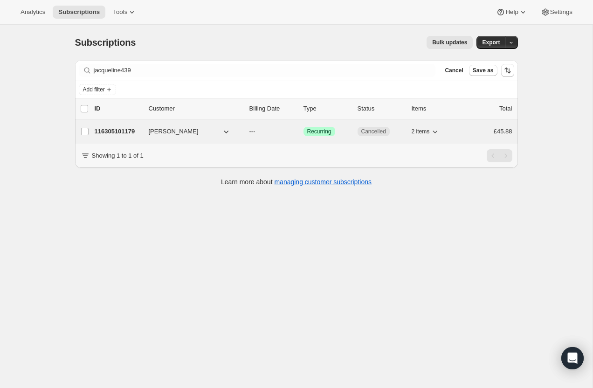
click at [110, 132] on p "116305101179" at bounding box center [118, 131] width 47 height 9
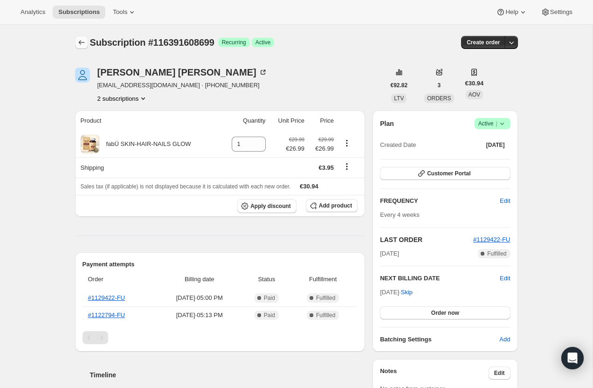
click at [83, 41] on icon "Subscriptions" at bounding box center [81, 42] width 9 height 9
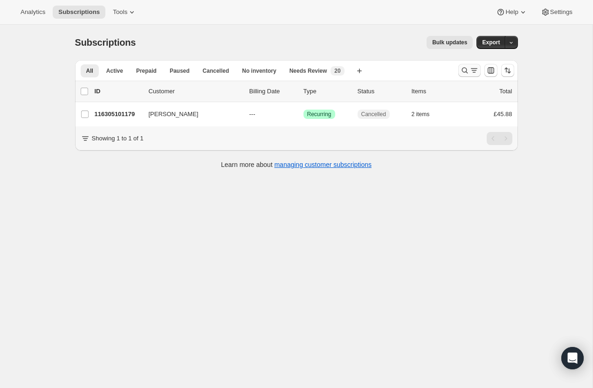
click at [469, 73] on icon "Search and filter results" at bounding box center [473, 70] width 9 height 9
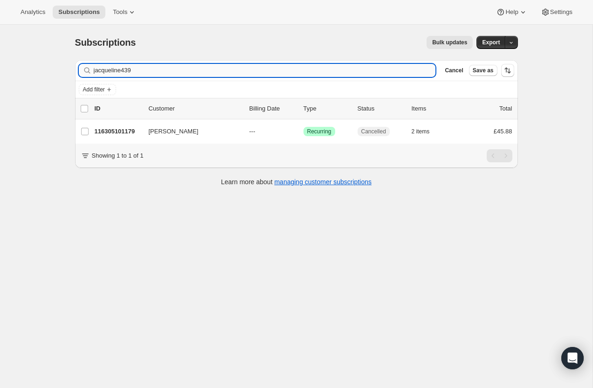
click at [276, 67] on input "jacqueline439" at bounding box center [265, 70] width 342 height 13
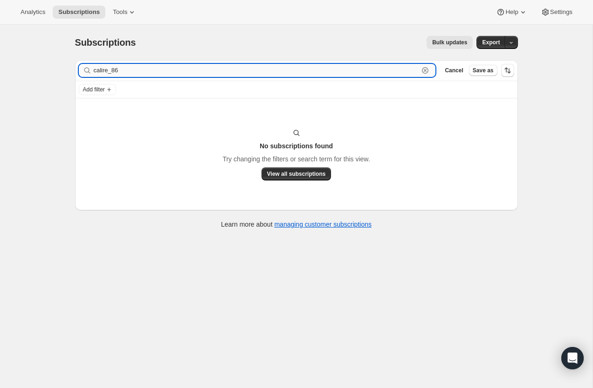
click at [164, 72] on input "calire_86" at bounding box center [256, 70] width 325 height 13
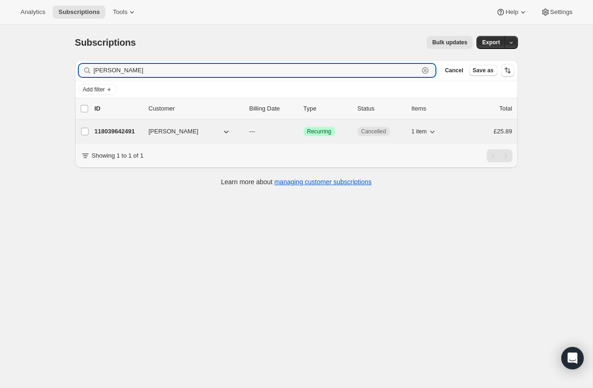
type input "claire murray"
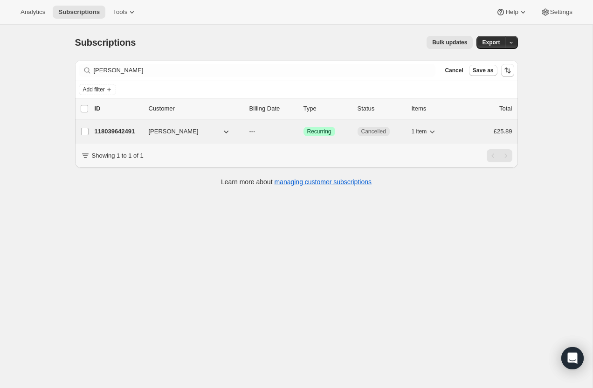
click at [134, 132] on p "118039642491" at bounding box center [118, 131] width 47 height 9
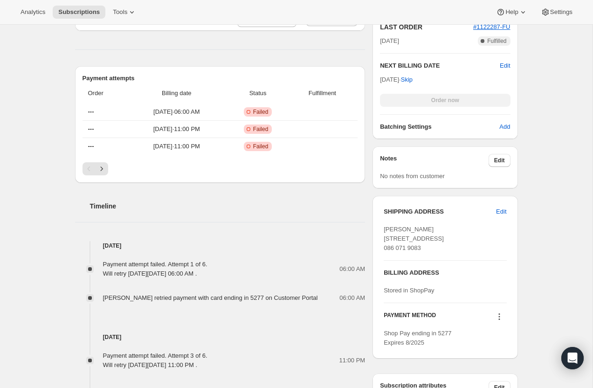
scroll to position [303, 0]
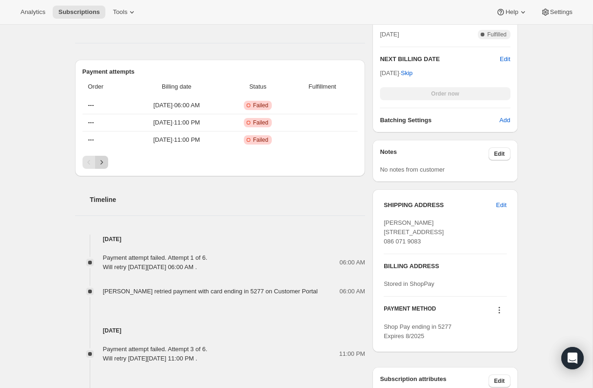
click at [102, 166] on icon "Next" at bounding box center [101, 162] width 9 height 9
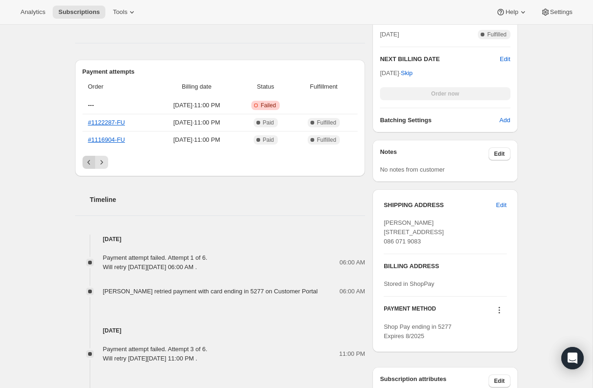
click at [89, 161] on icon "Previous" at bounding box center [88, 162] width 3 height 5
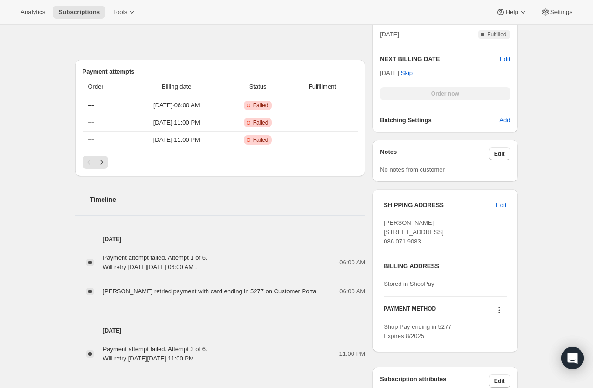
scroll to position [0, 0]
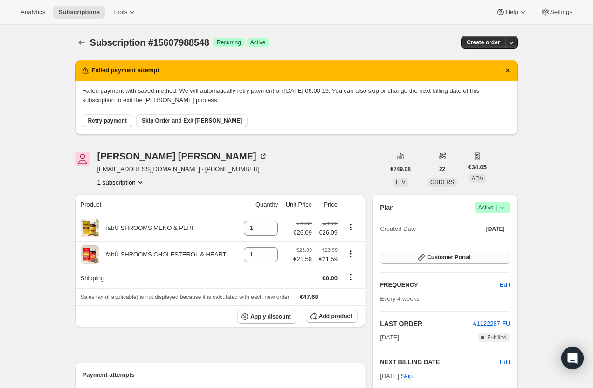
click at [448, 258] on span "Customer Portal" at bounding box center [448, 257] width 43 height 7
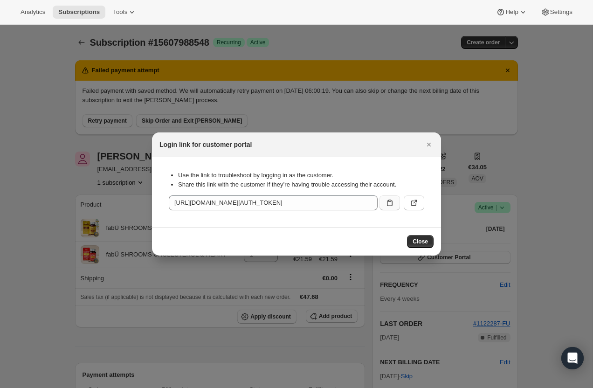
click at [386, 202] on icon ":r2t:" at bounding box center [389, 202] width 9 height 9
click at [427, 240] on span "Close" at bounding box center [420, 241] width 15 height 7
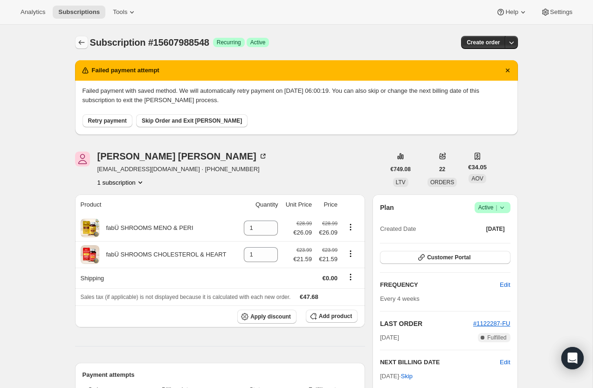
click at [82, 42] on icon "Subscriptions" at bounding box center [81, 42] width 9 height 9
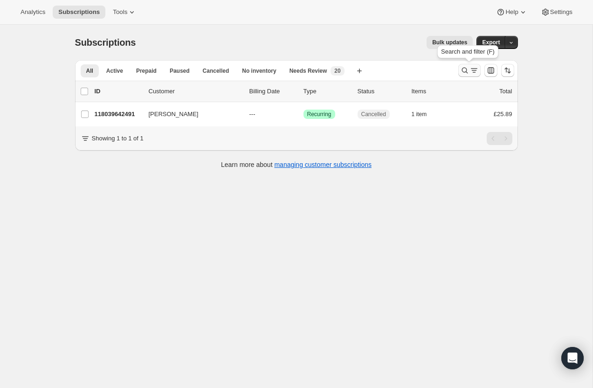
click at [469, 70] on icon "Search and filter results" at bounding box center [473, 70] width 9 height 9
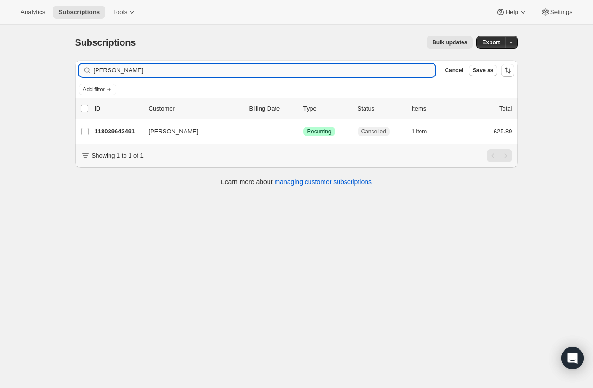
click at [230, 70] on input "[PERSON_NAME]" at bounding box center [265, 70] width 342 height 13
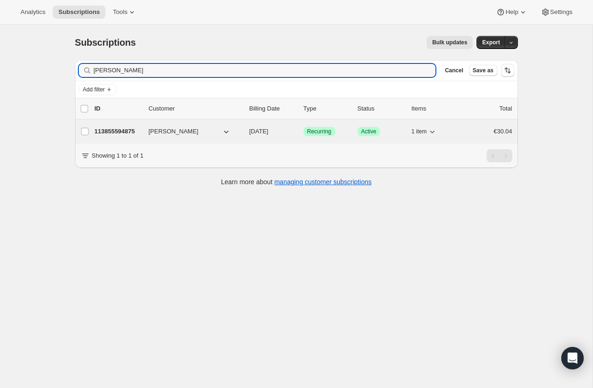
type input "[PERSON_NAME]"
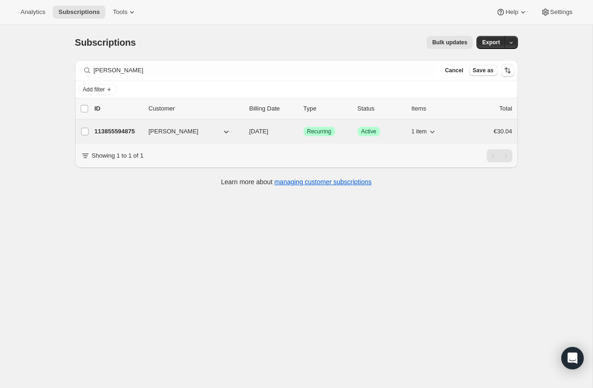
click at [124, 131] on p "113855594875" at bounding box center [118, 131] width 47 height 9
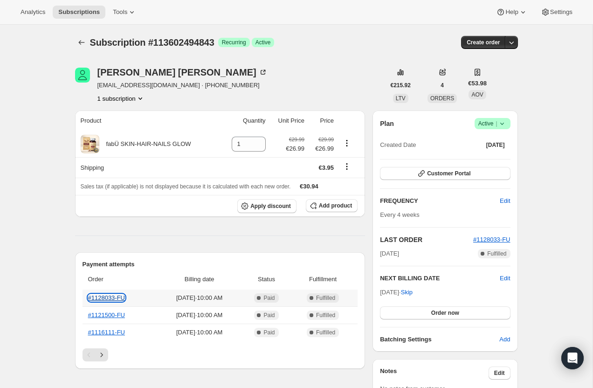
click at [110, 297] on link "#1128033-FU" at bounding box center [106, 297] width 37 height 7
click at [83, 42] on icon "Subscriptions" at bounding box center [81, 42] width 9 height 9
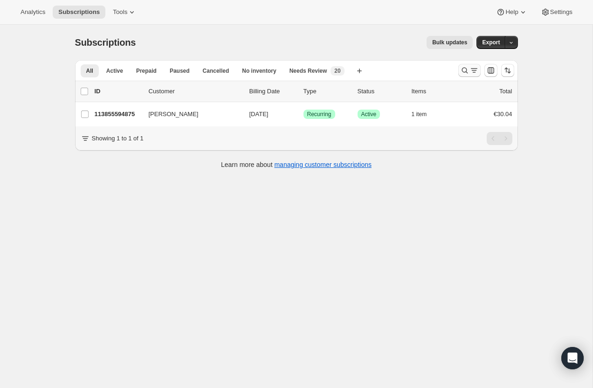
click at [463, 73] on icon "Search and filter results" at bounding box center [464, 70] width 9 height 9
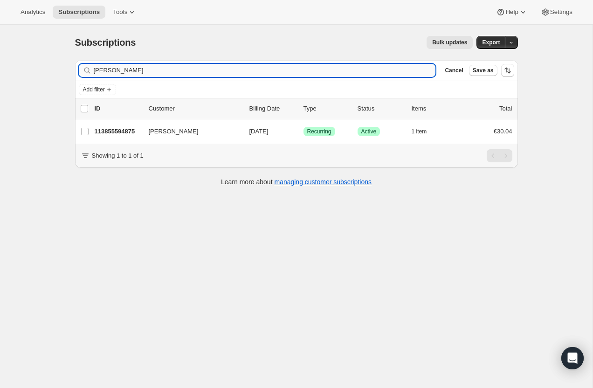
click at [234, 73] on input "[PERSON_NAME]" at bounding box center [265, 70] width 342 height 13
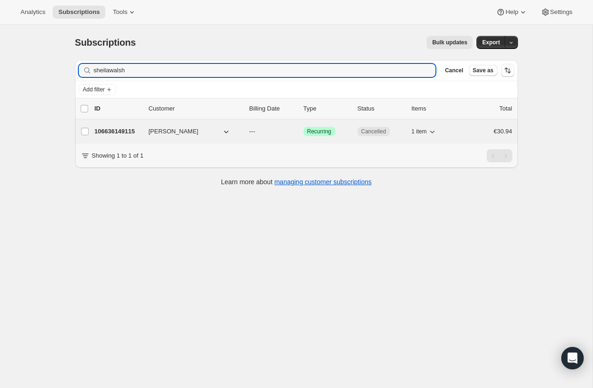
type input "sheilawalsh"
click at [130, 133] on p "106636149115" at bounding box center [118, 131] width 47 height 9
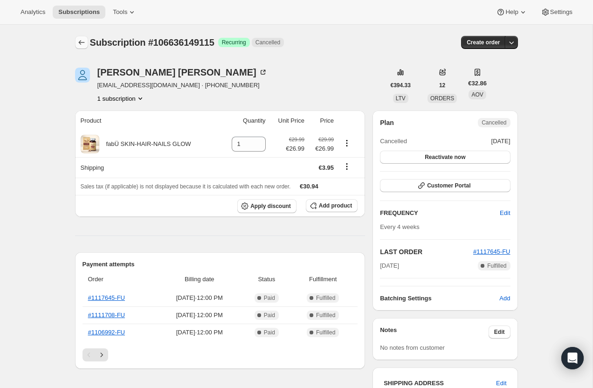
click at [80, 43] on icon "Subscriptions" at bounding box center [81, 42] width 9 height 9
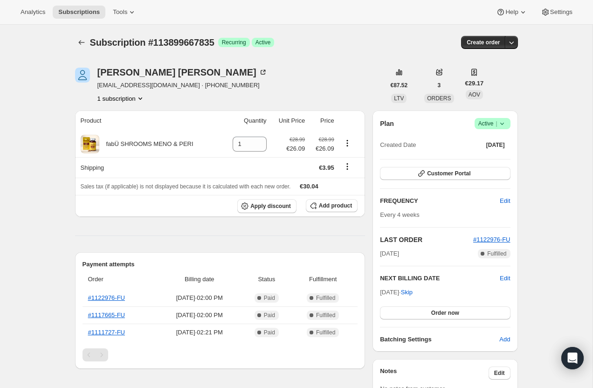
click at [504, 122] on icon at bounding box center [501, 123] width 9 height 9
click at [496, 156] on span "Cancel subscription" at bounding box center [489, 157] width 53 height 7
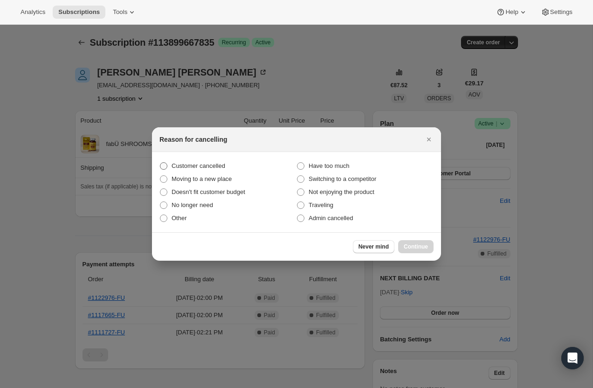
click at [203, 168] on span "Customer cancelled" at bounding box center [199, 165] width 54 height 7
click at [160, 163] on input "Customer cancelled" at bounding box center [160, 162] width 0 height 0
radio input "true"
click at [418, 248] on span "Continue" at bounding box center [416, 246] width 24 height 7
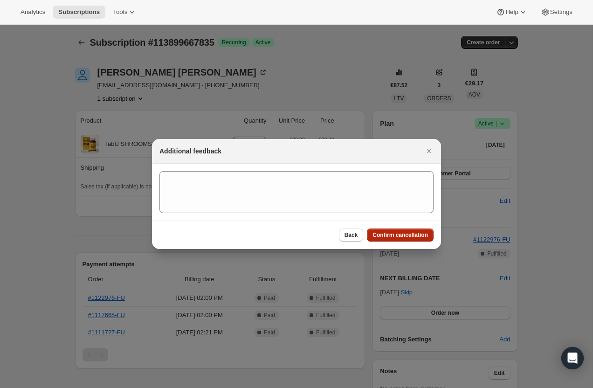
click at [407, 234] on span "Confirm cancellation" at bounding box center [399, 234] width 55 height 7
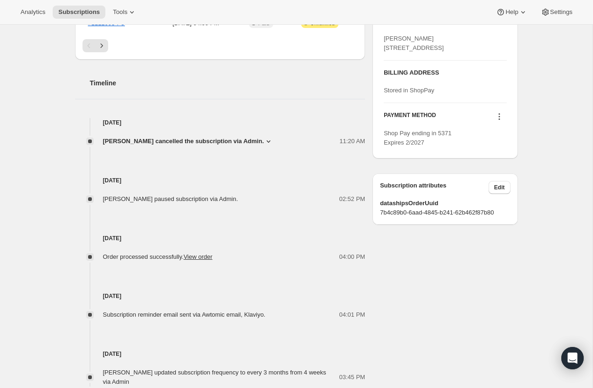
scroll to position [418, 0]
